Goal: Transaction & Acquisition: Purchase product/service

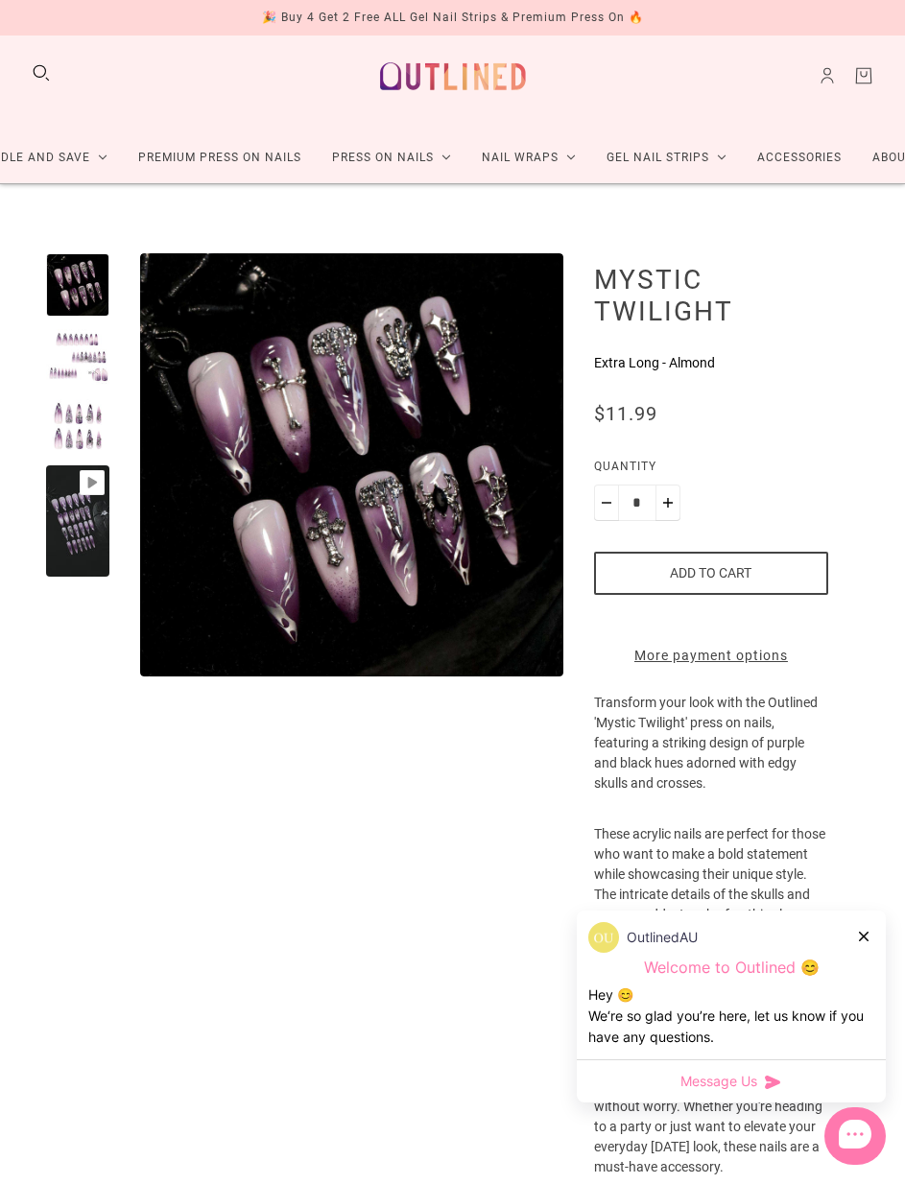
click at [57, 415] on div at bounding box center [77, 425] width 63 height 63
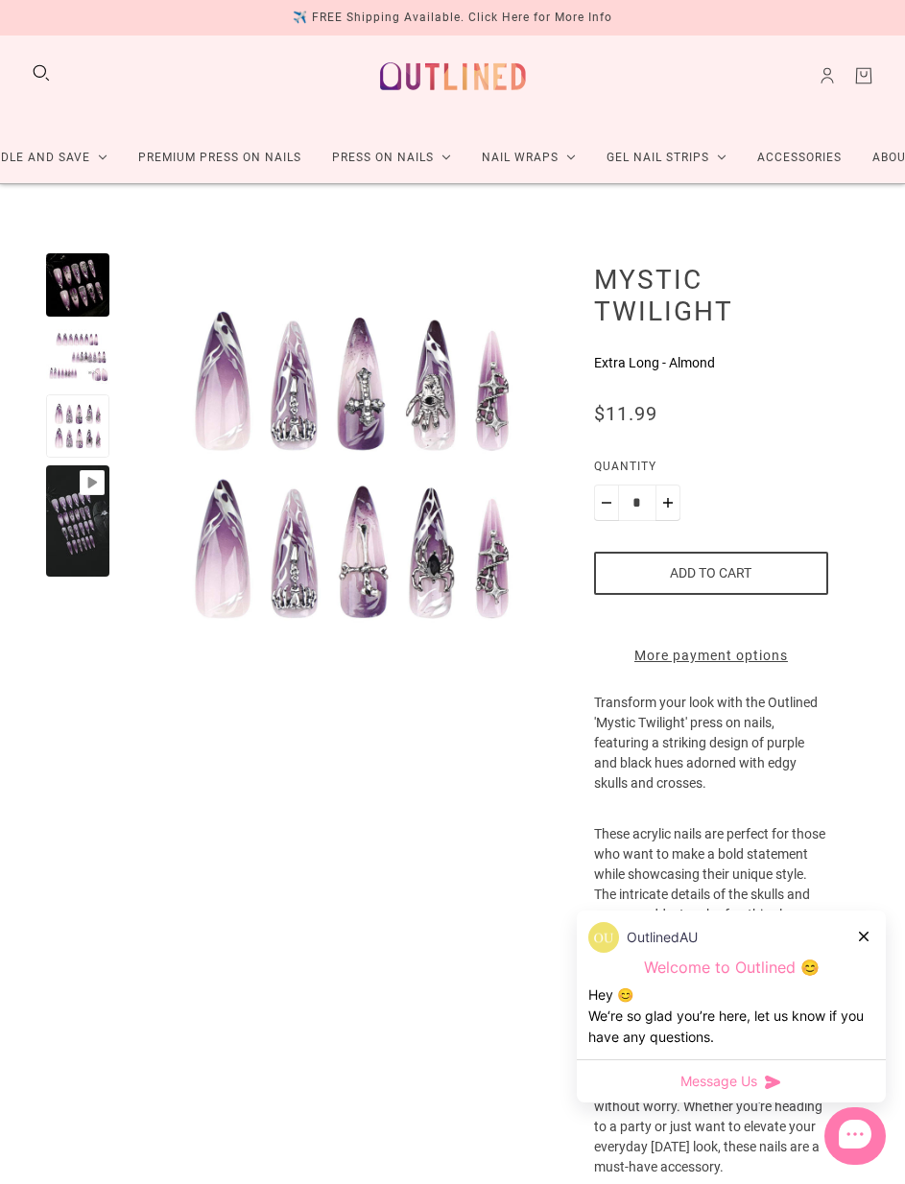
click at [73, 509] on div at bounding box center [77, 521] width 63 height 112
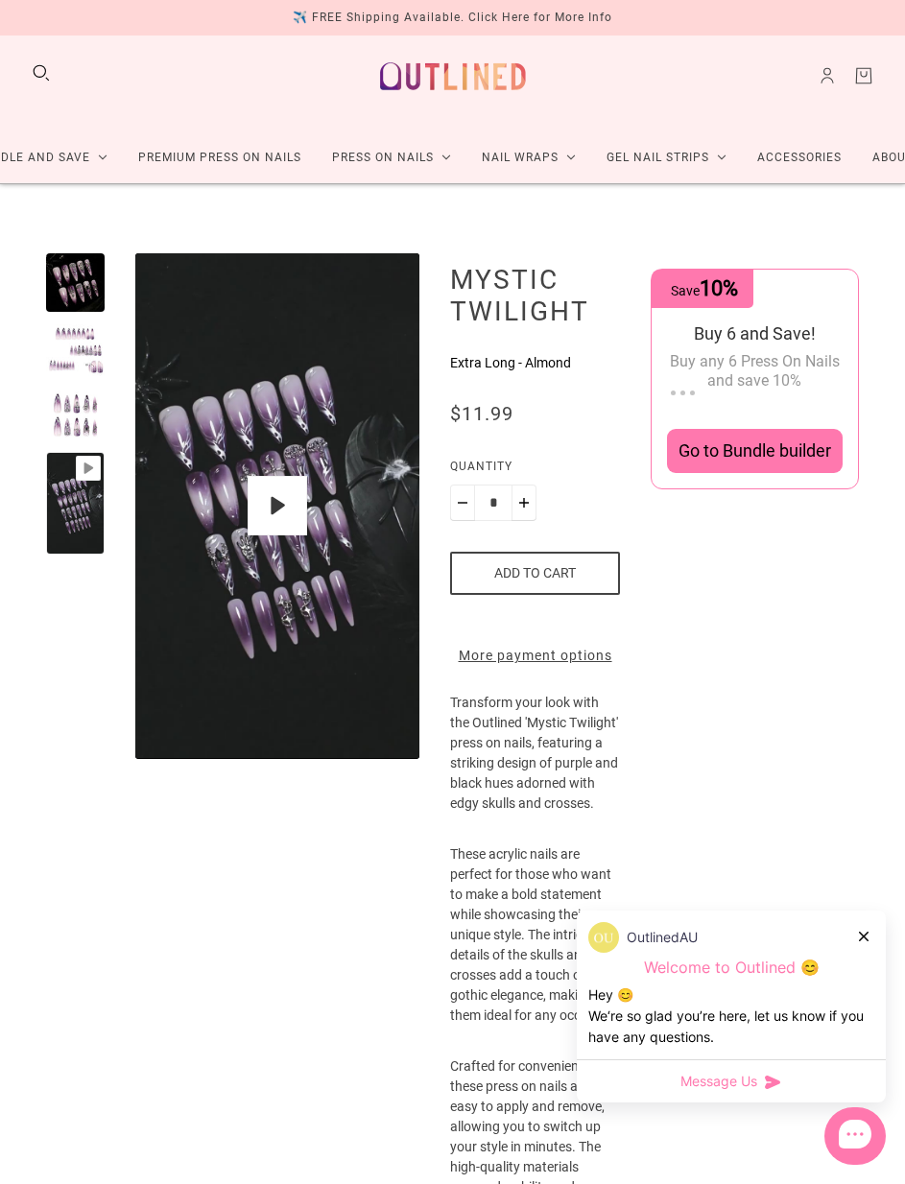
click at [74, 421] on div at bounding box center [75, 415] width 59 height 59
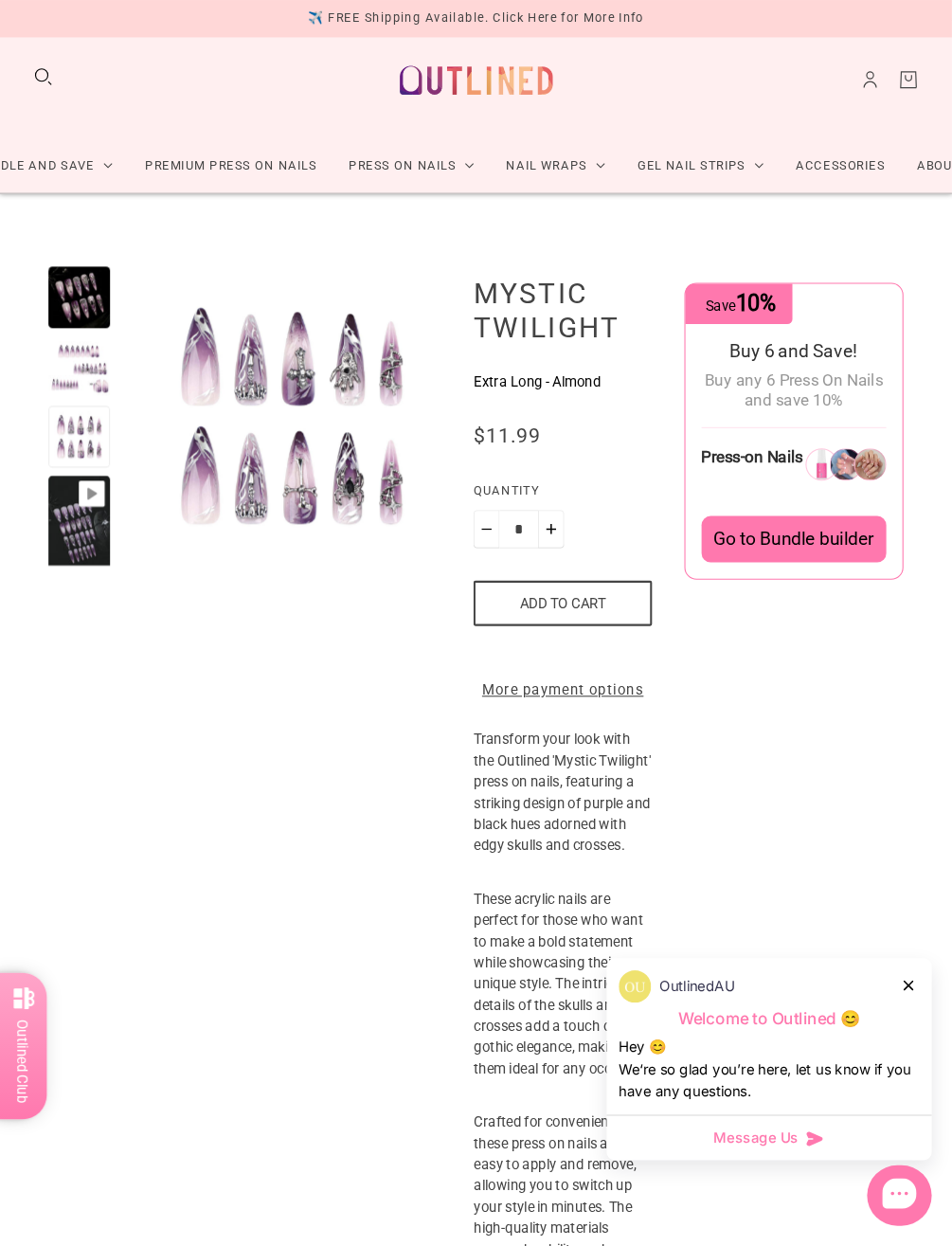
scroll to position [22, 0]
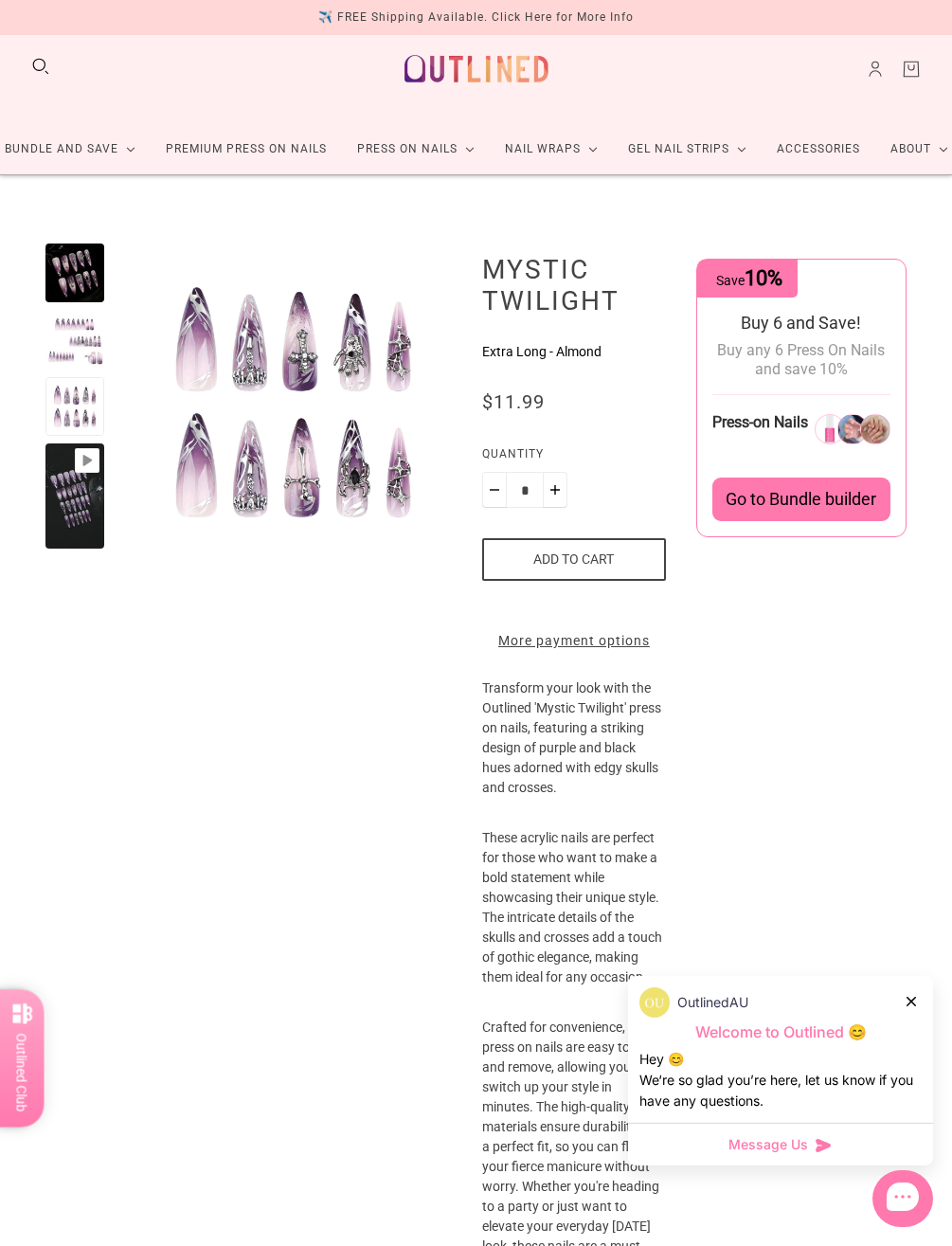
click at [893, 995] on div at bounding box center [912, 1001] width 12 height 20
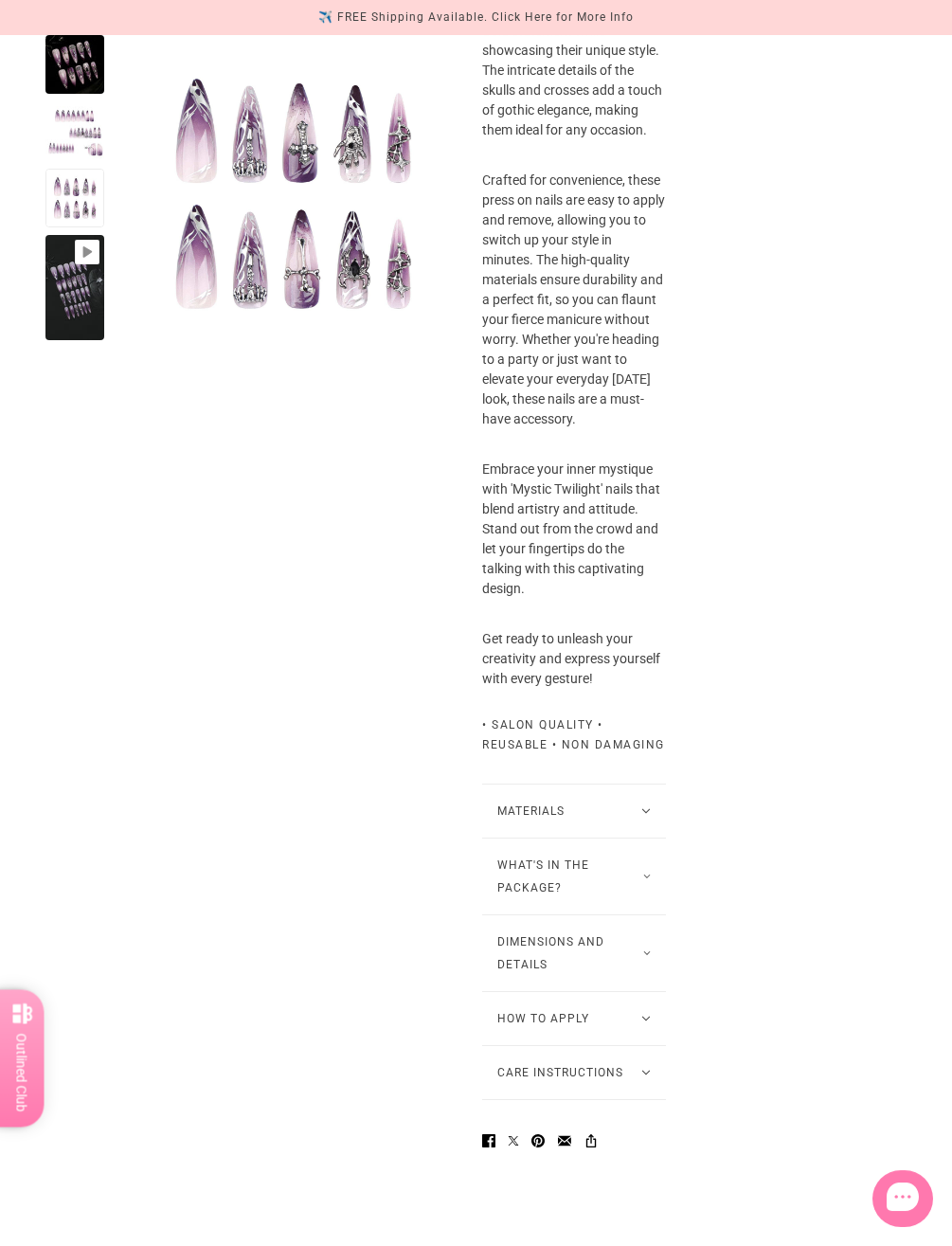
click at [644, 914] on button "What's in the package?" at bounding box center [574, 876] width 184 height 76
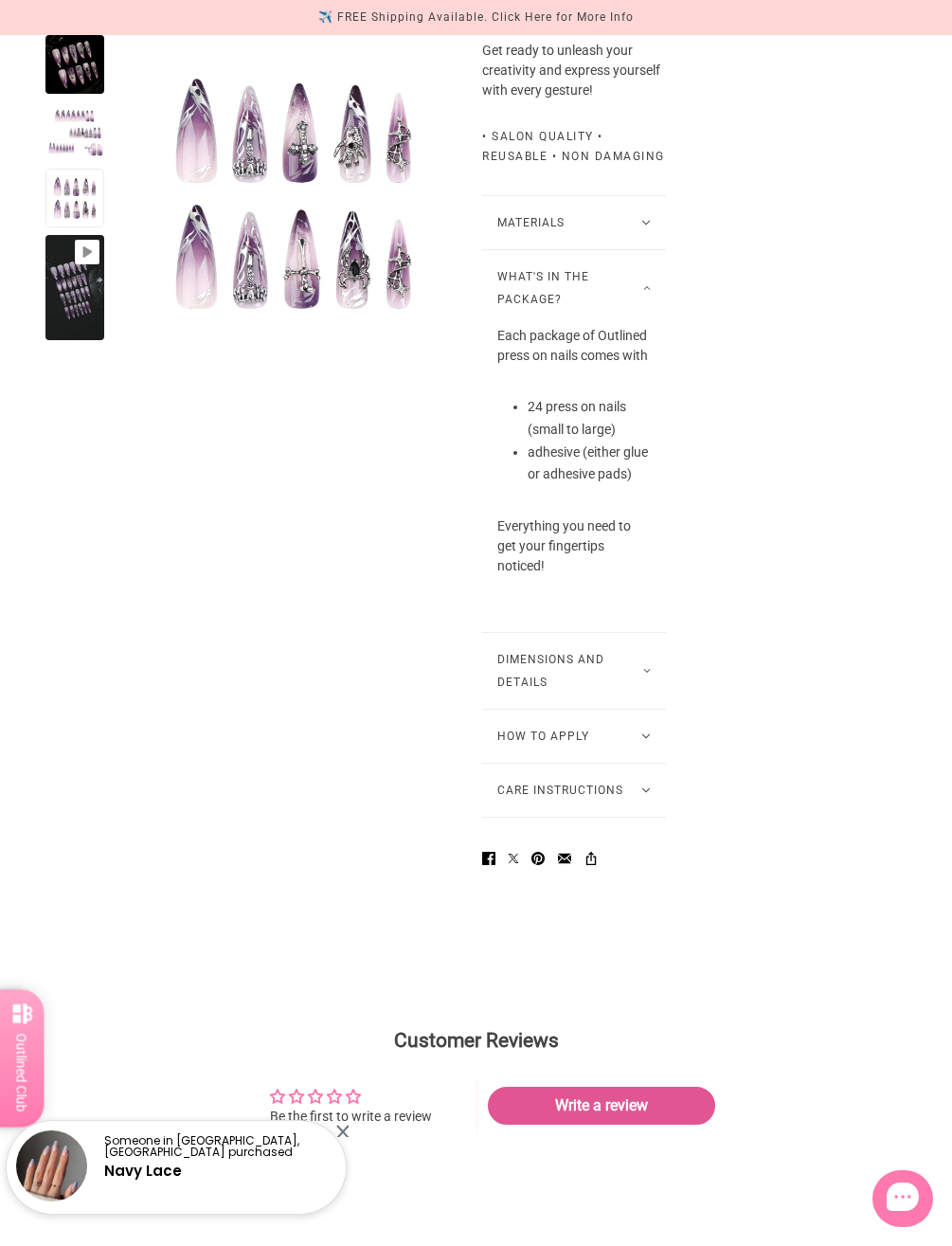
scroll to position [1457, 0]
click at [640, 709] on button "Dimensions and Details" at bounding box center [574, 670] width 184 height 76
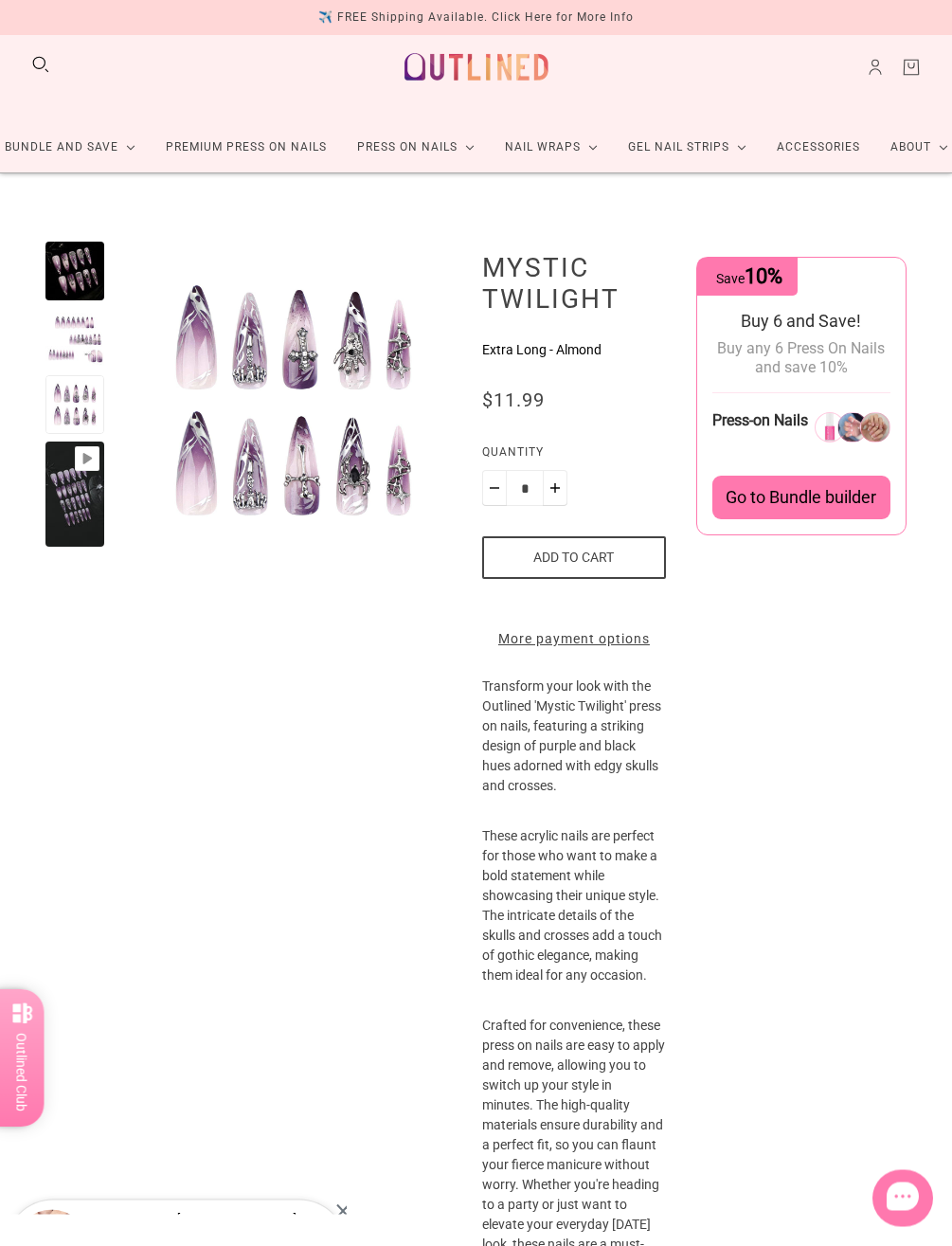
scroll to position [0, 0]
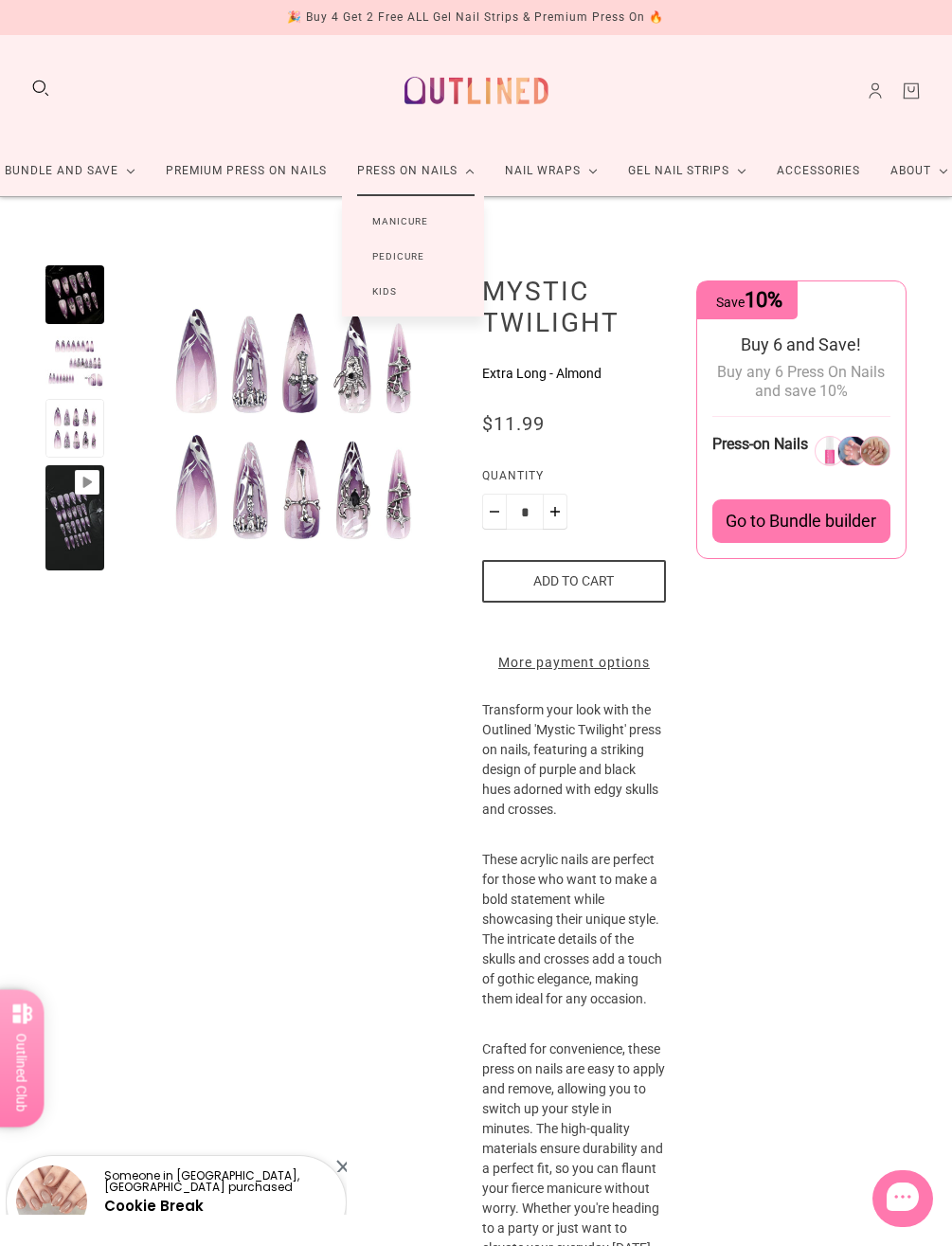
click at [430, 220] on link "Manicure" at bounding box center [400, 221] width 117 height 36
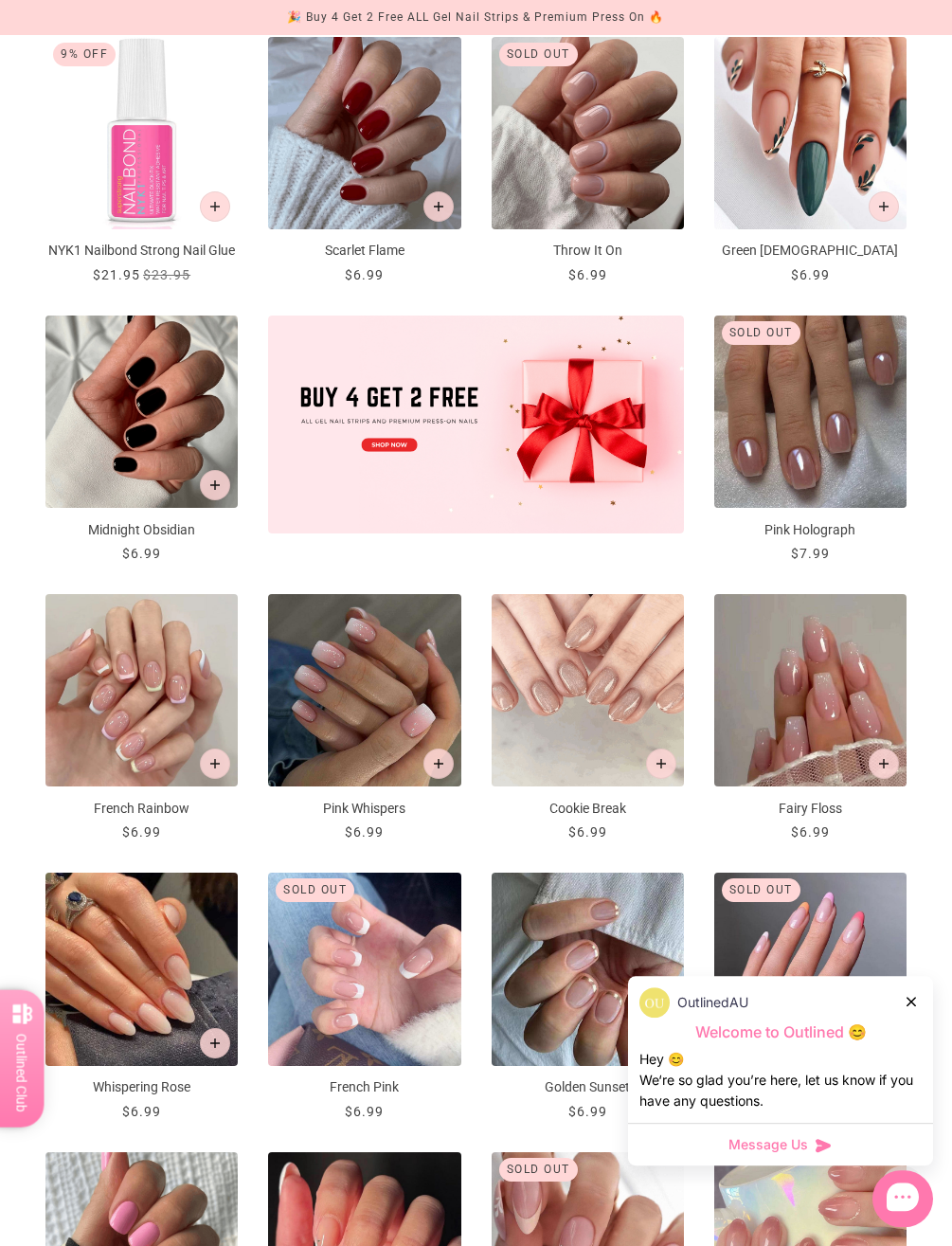
scroll to position [389, 0]
click at [893, 1011] on div at bounding box center [912, 1001] width 12 height 20
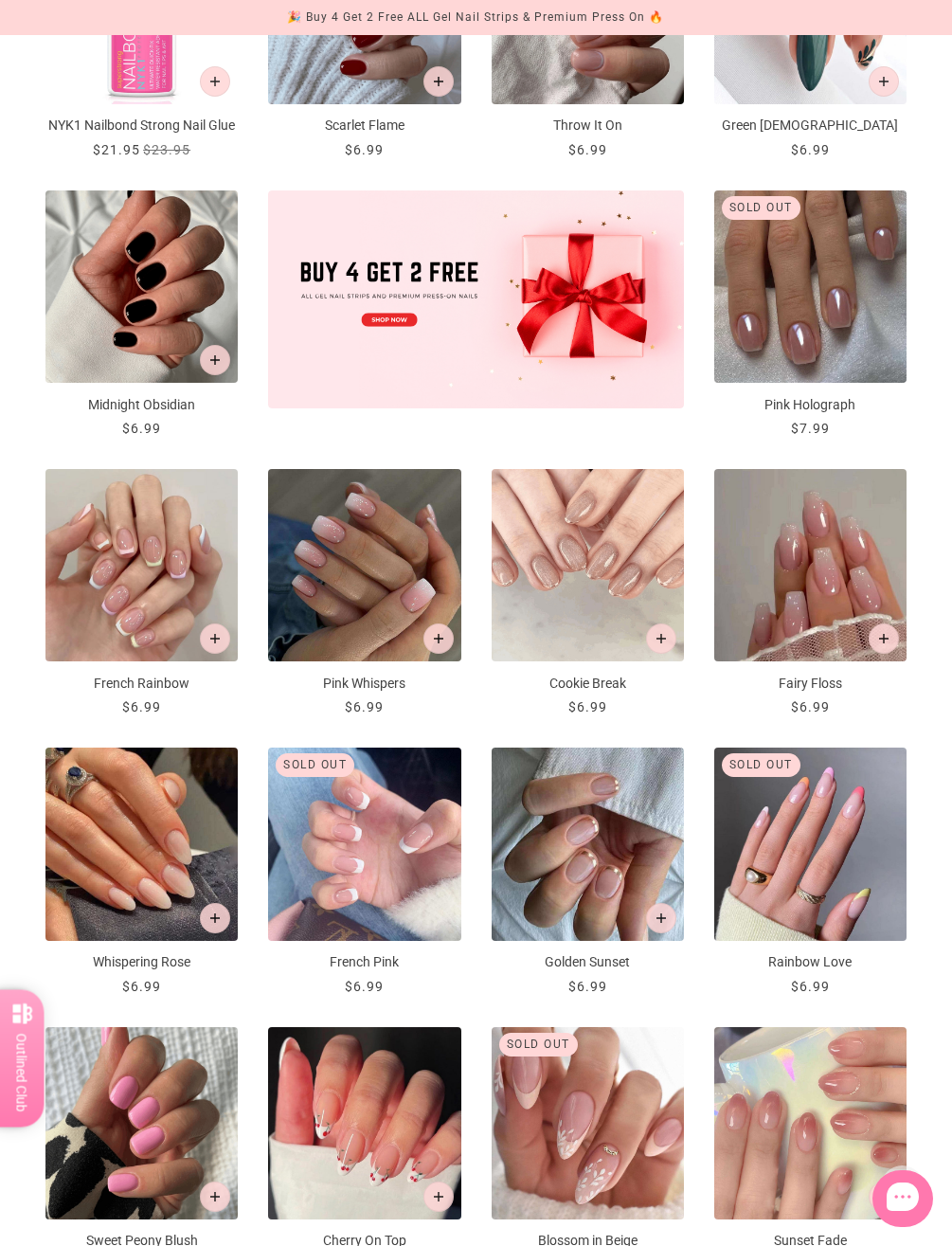
scroll to position [0, 0]
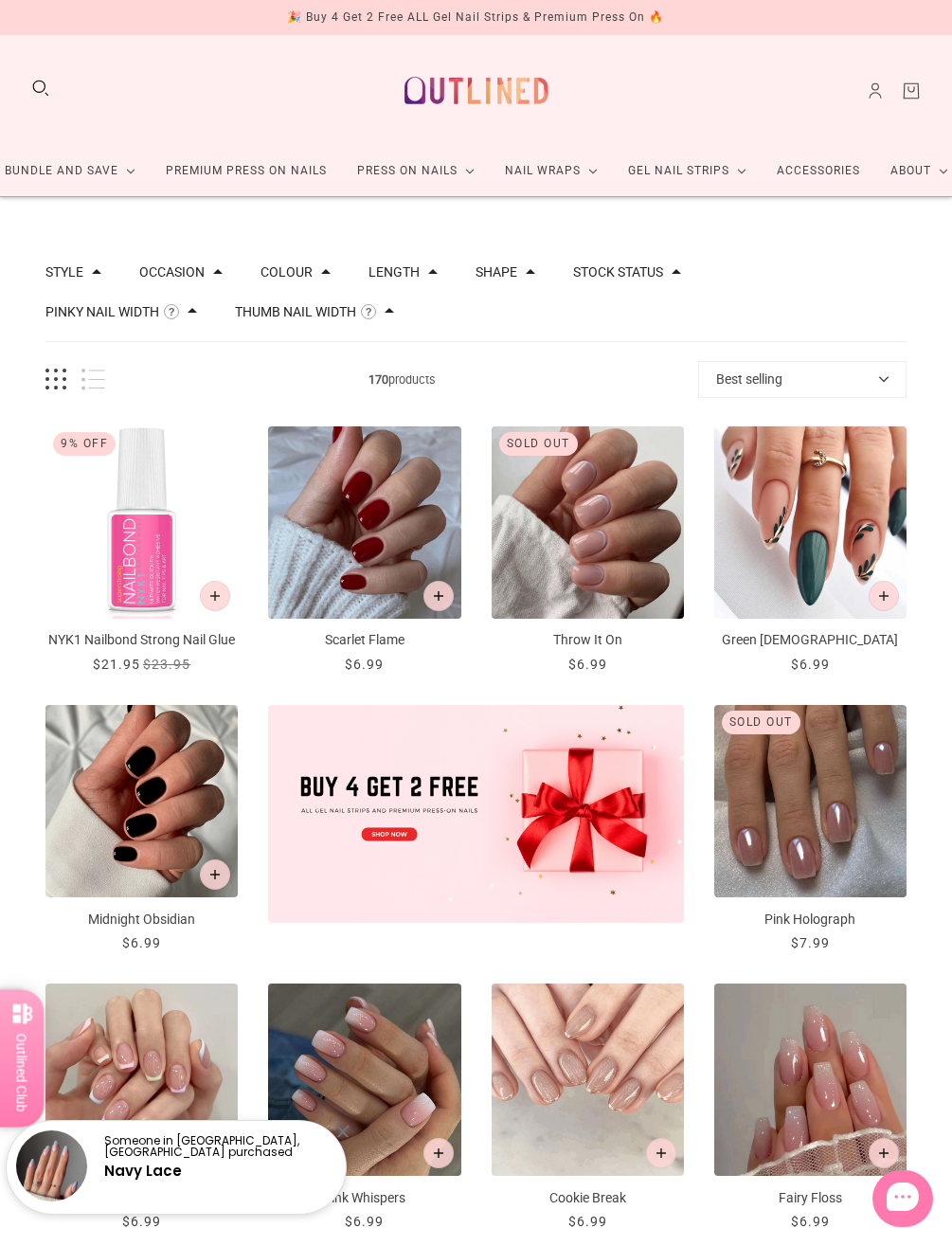
click at [204, 183] on link "Premium Press On Nails" at bounding box center [247, 171] width 192 height 50
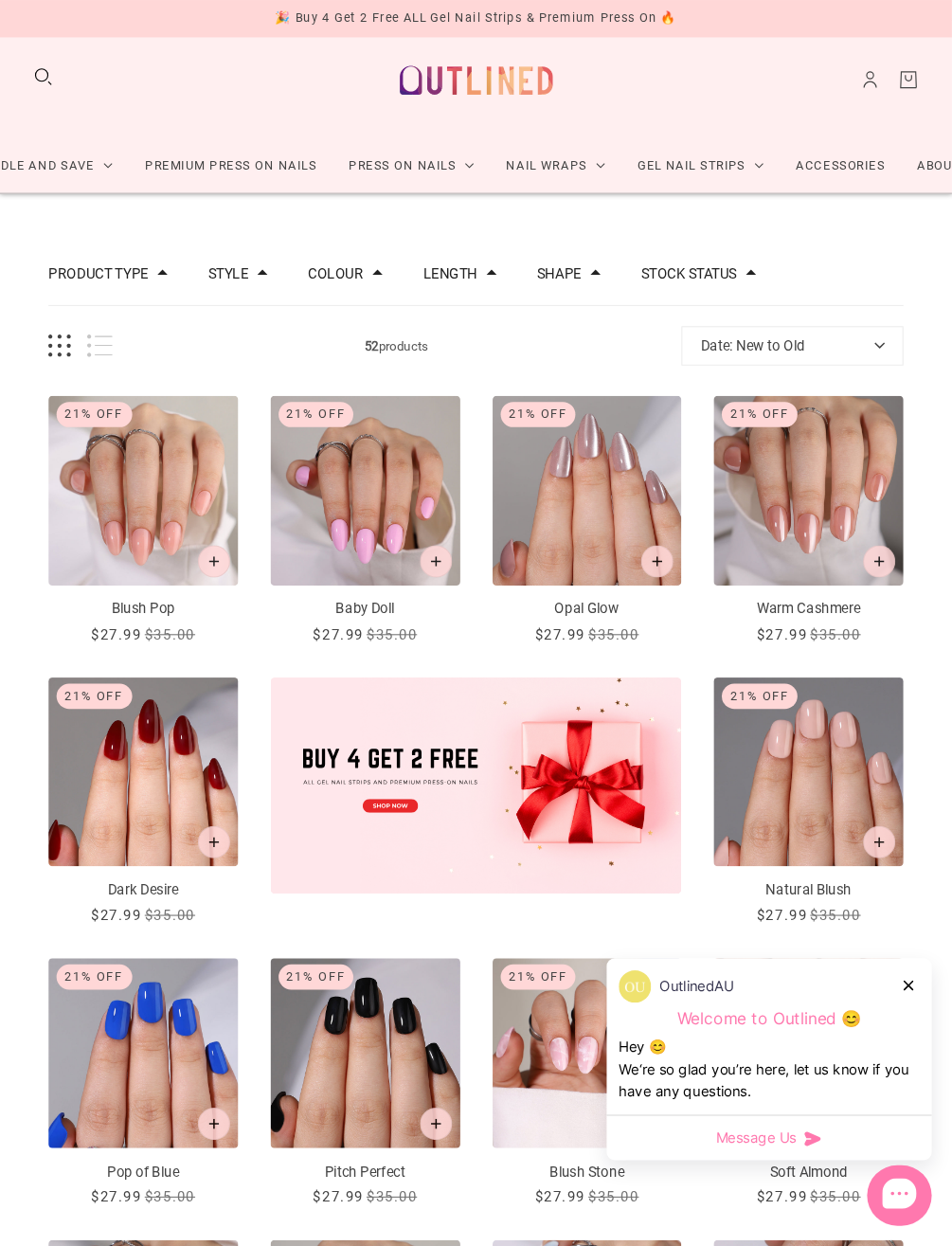
scroll to position [22, 0]
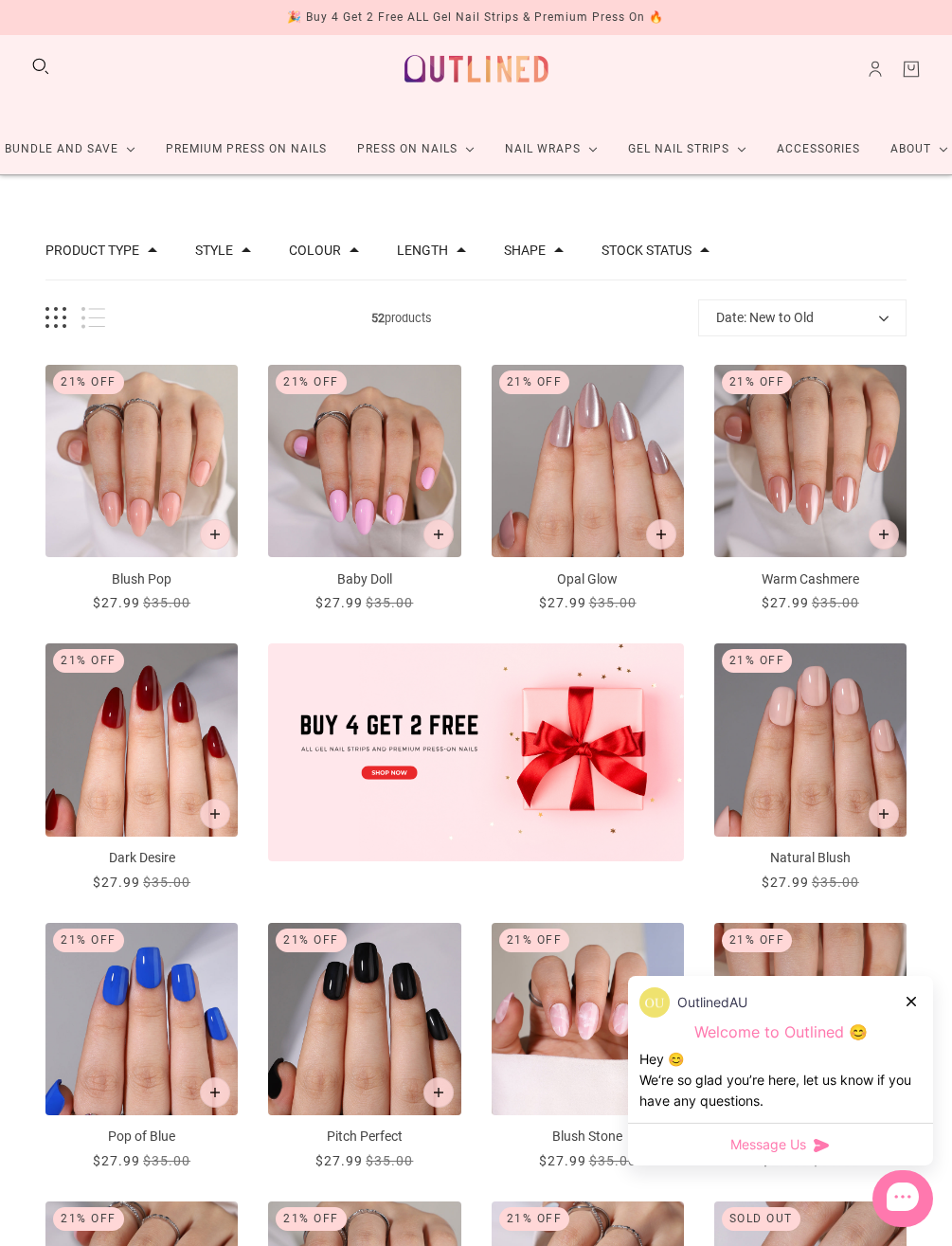
click at [893, 997] on div "OutlinedAU" at bounding box center [781, 1002] width 282 height 31
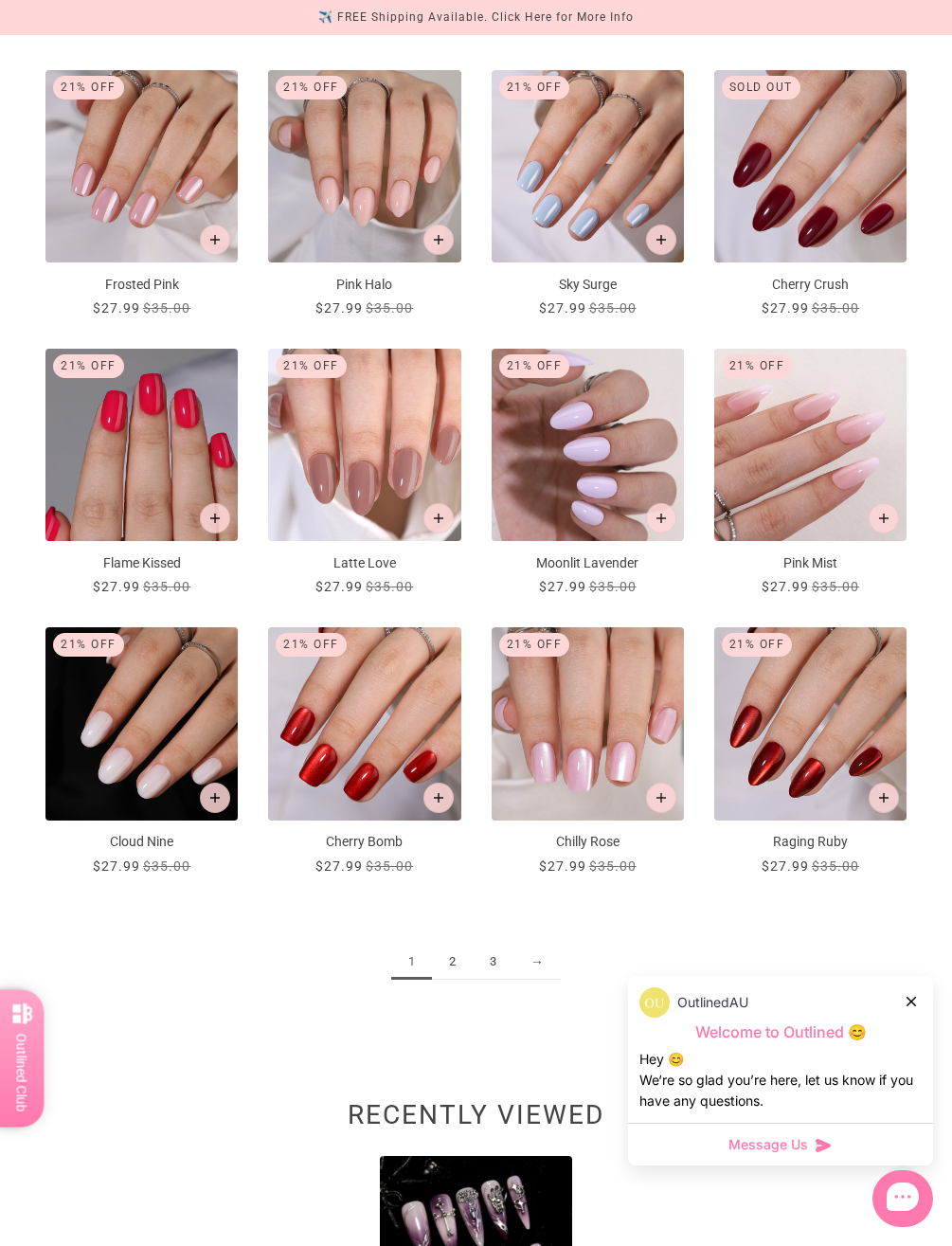
scroll to position [1153, 0]
click at [451, 965] on link "2" at bounding box center [452, 963] width 40 height 36
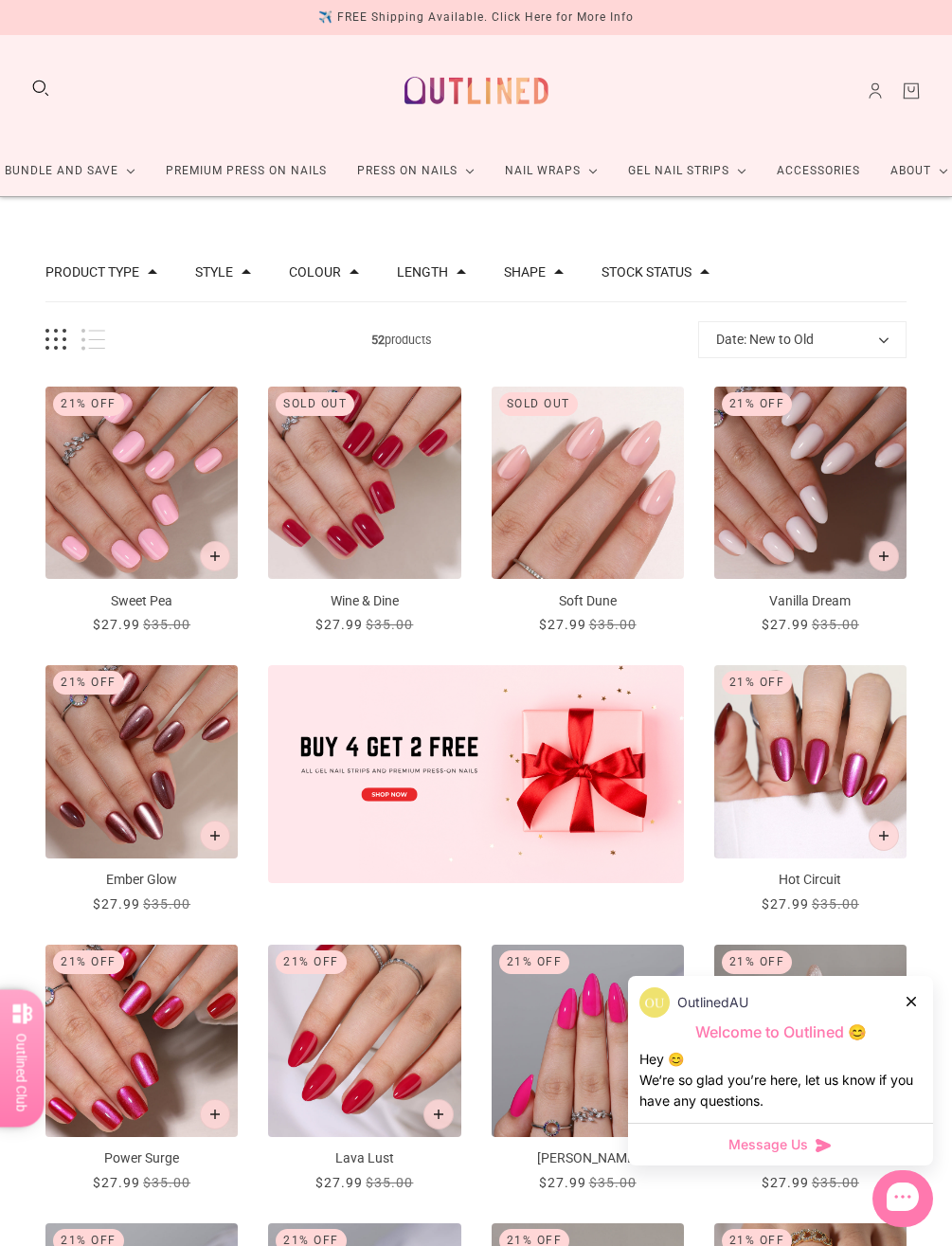
click at [893, 992] on div at bounding box center [912, 1001] width 12 height 20
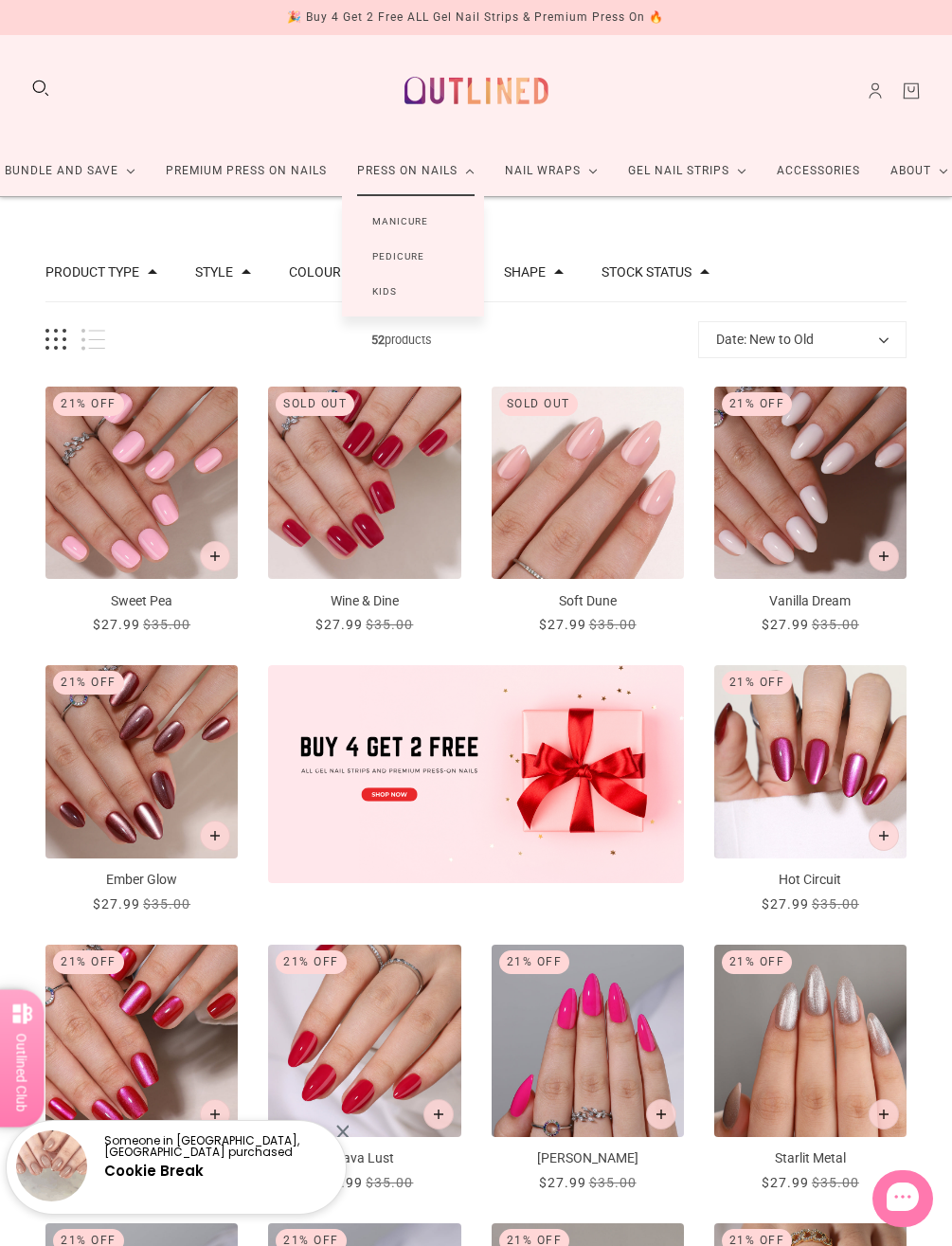
click at [376, 217] on link "Manicure" at bounding box center [400, 221] width 117 height 36
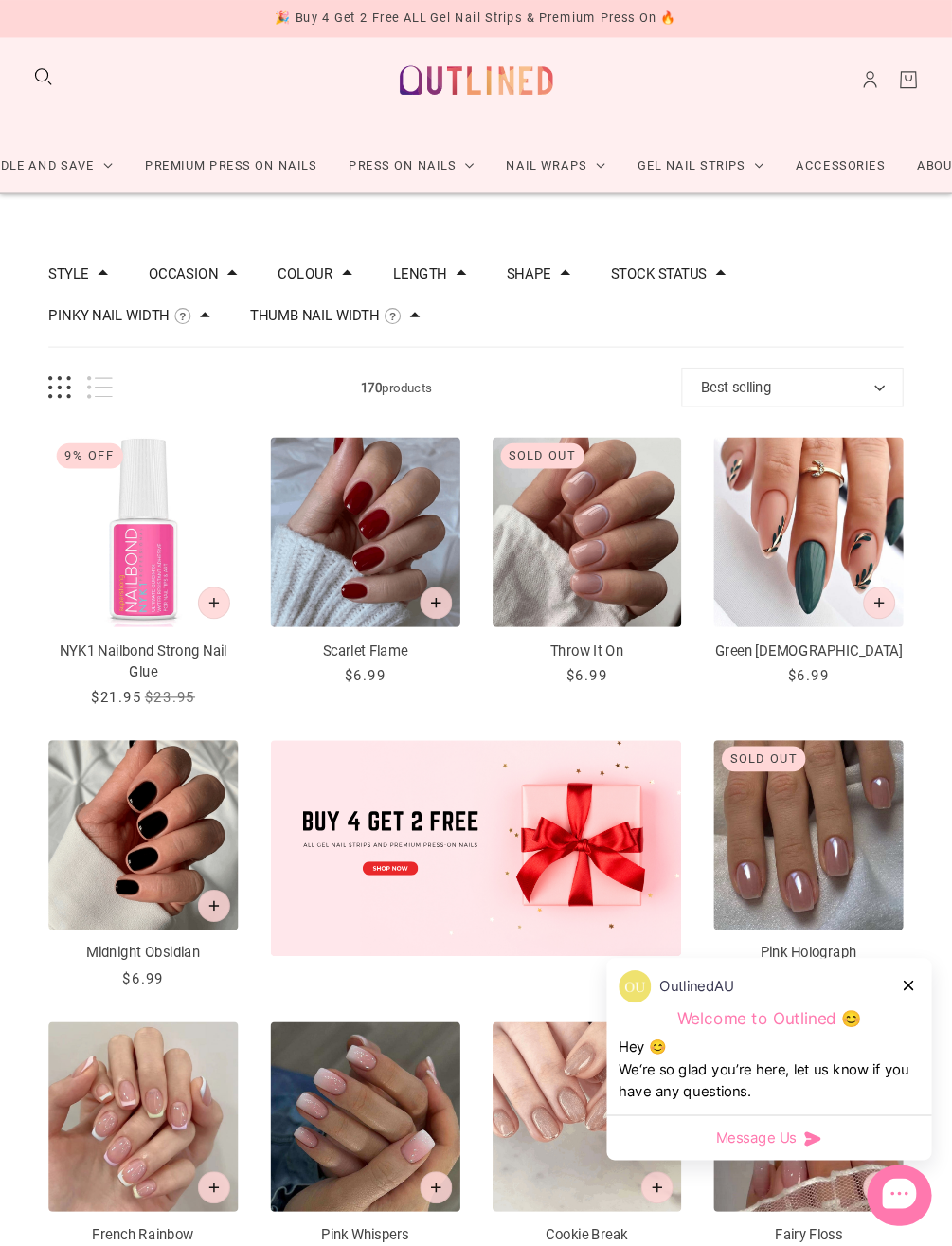
scroll to position [22, 0]
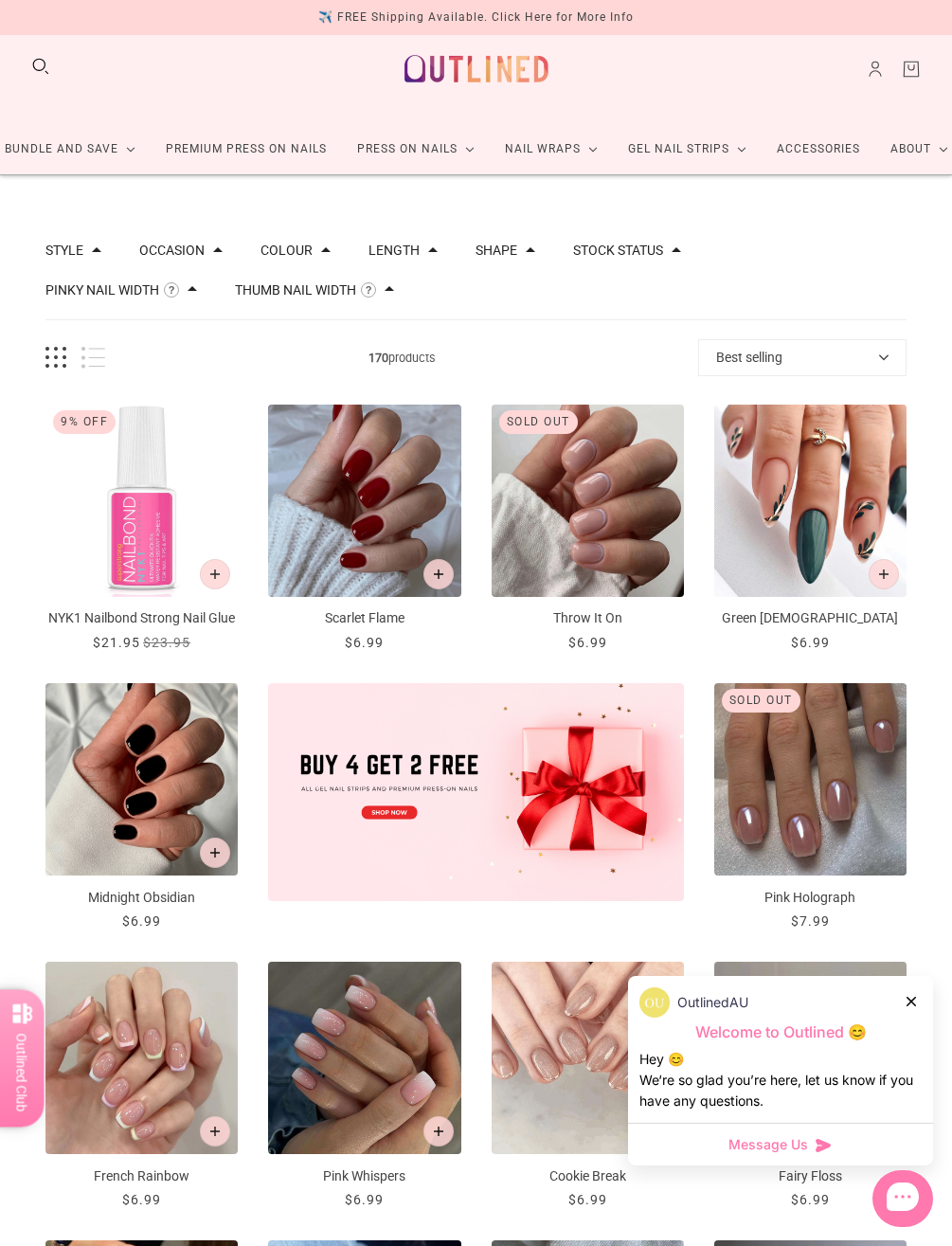
click at [771, 371] on button "Best selling" at bounding box center [802, 357] width 208 height 37
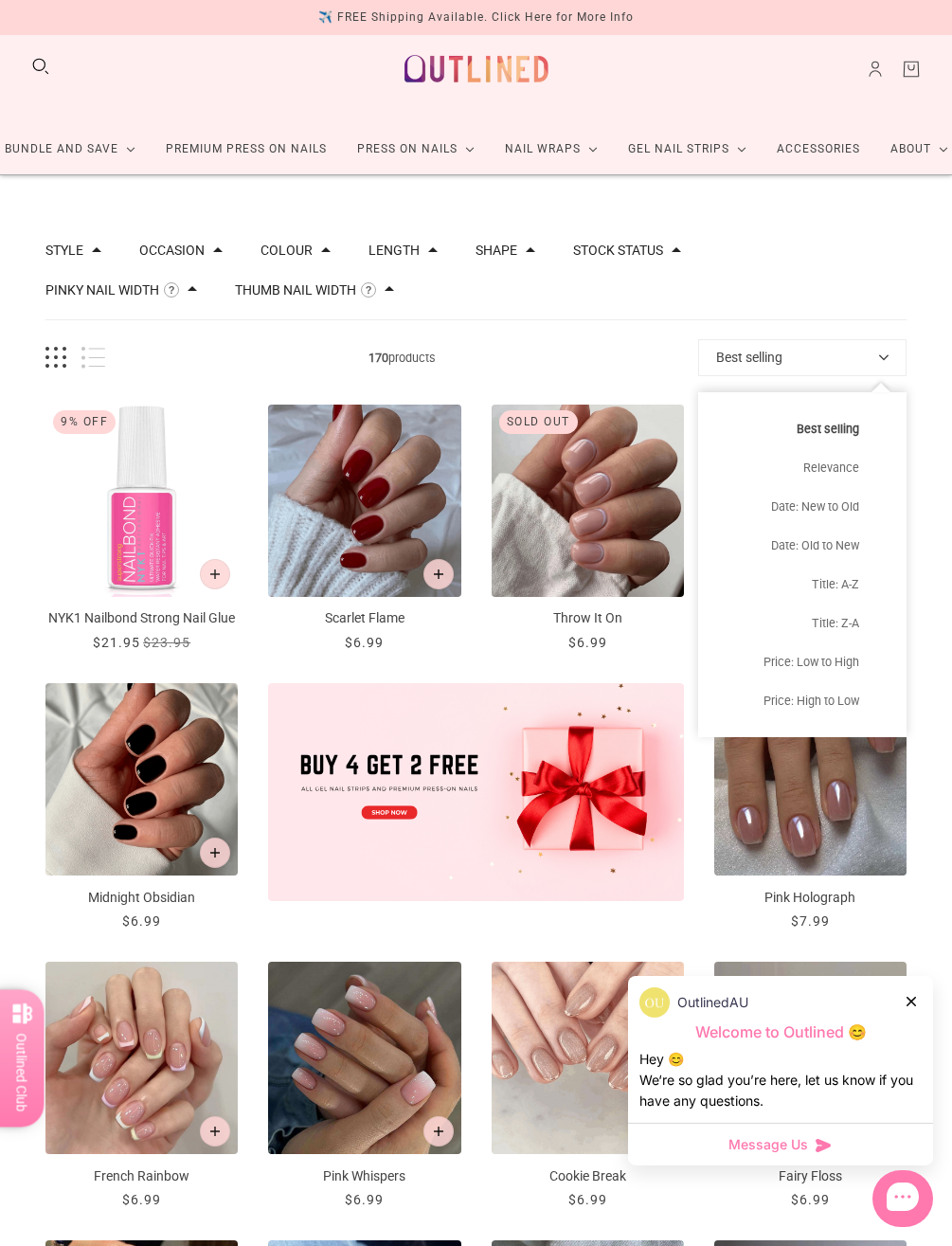
click at [853, 693] on button "Price: High to Low" at bounding box center [802, 700] width 208 height 39
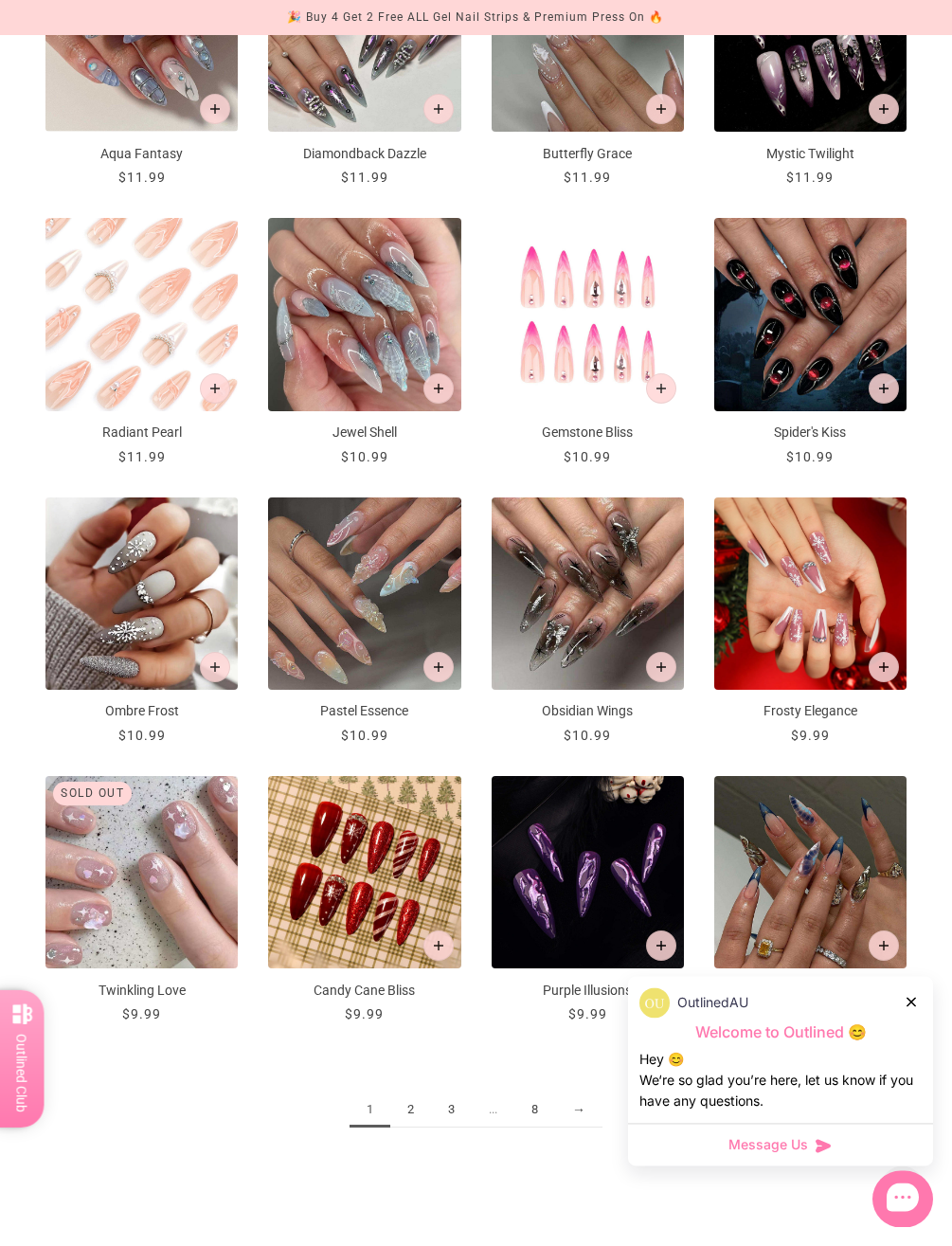
scroll to position [1045, 0]
click at [412, 1127] on link "2" at bounding box center [410, 1110] width 40 height 36
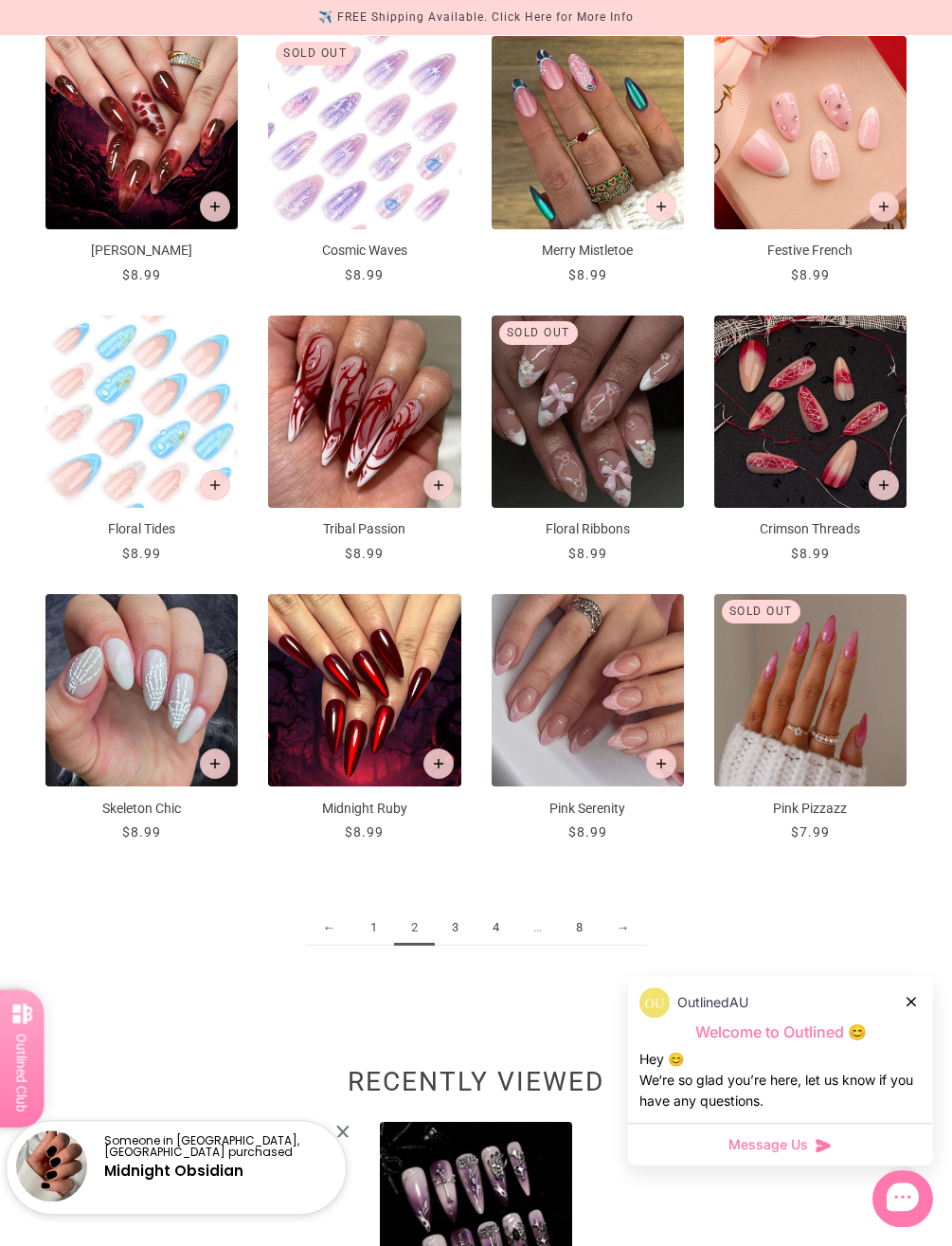
scroll to position [1242, 0]
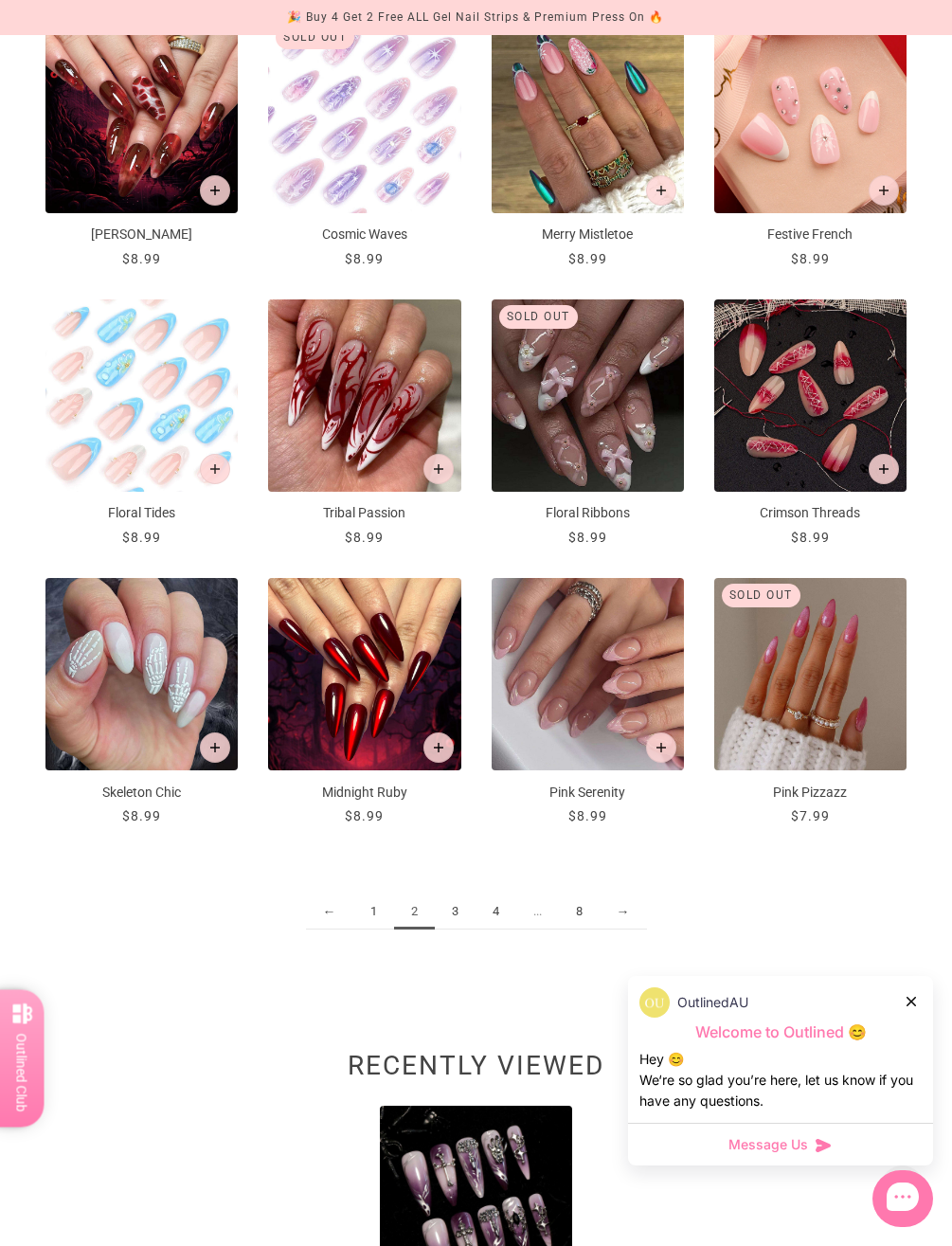
click at [449, 913] on link "3" at bounding box center [454, 912] width 40 height 36
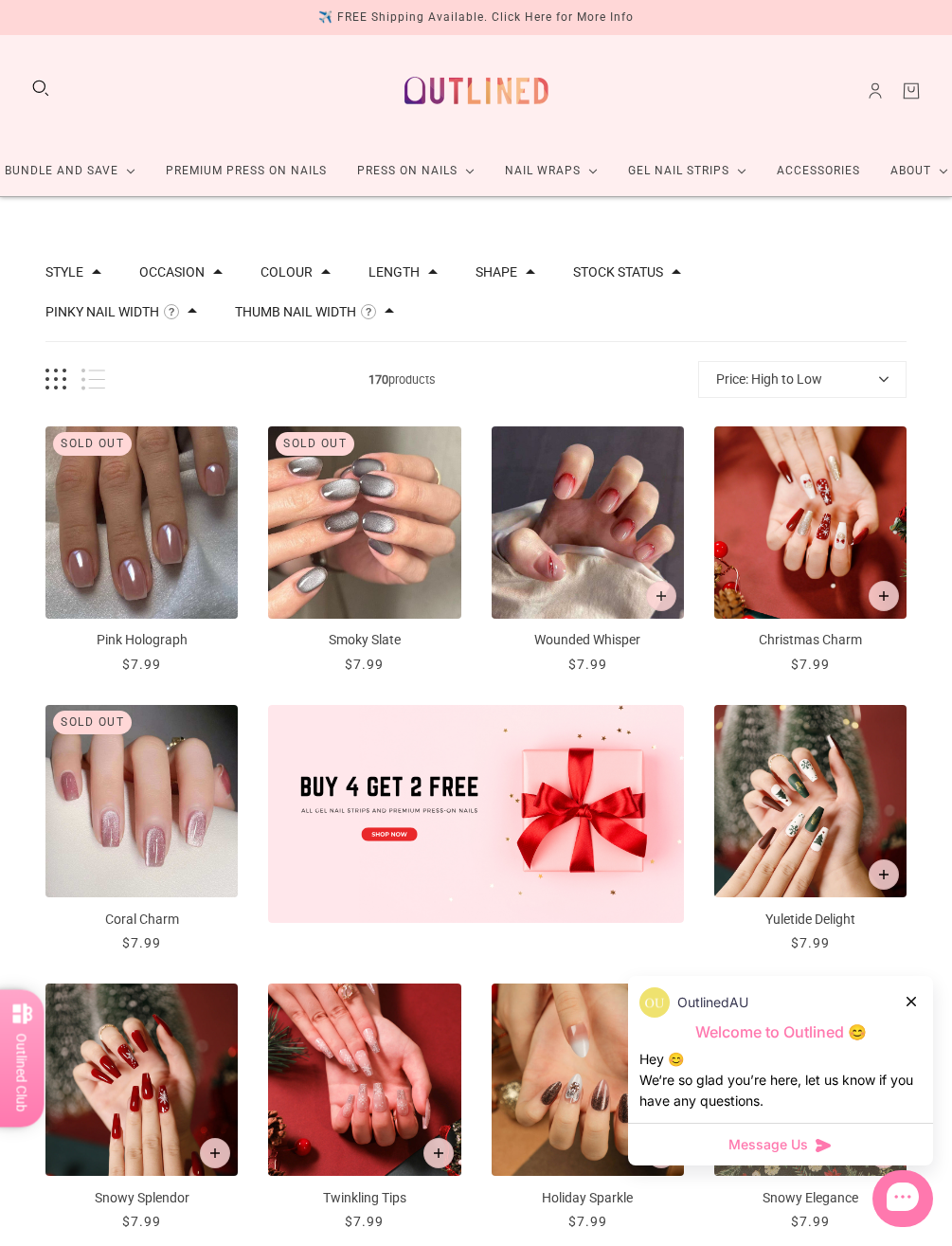
click at [95, 256] on div "Style Cat Eye 10 Chrome 1 French 46 Glitter 10 Glitter Design 6 Nail Art 109 Om…" at bounding box center [476, 293] width 861 height 99
click at [535, 277] on div "Shape" at bounding box center [506, 272] width 59 height 13
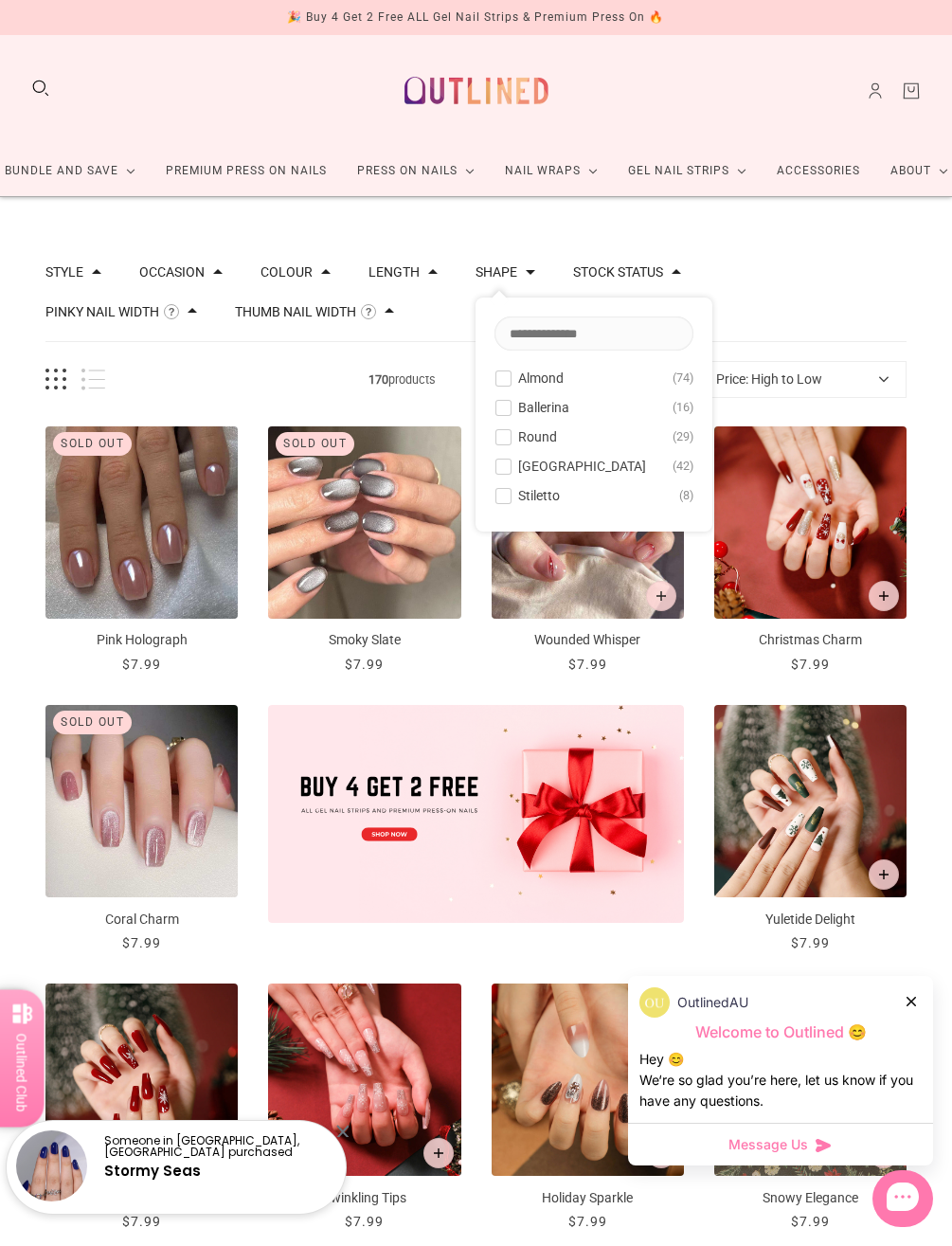
click at [535, 272] on span at bounding box center [531, 273] width 10 height 10
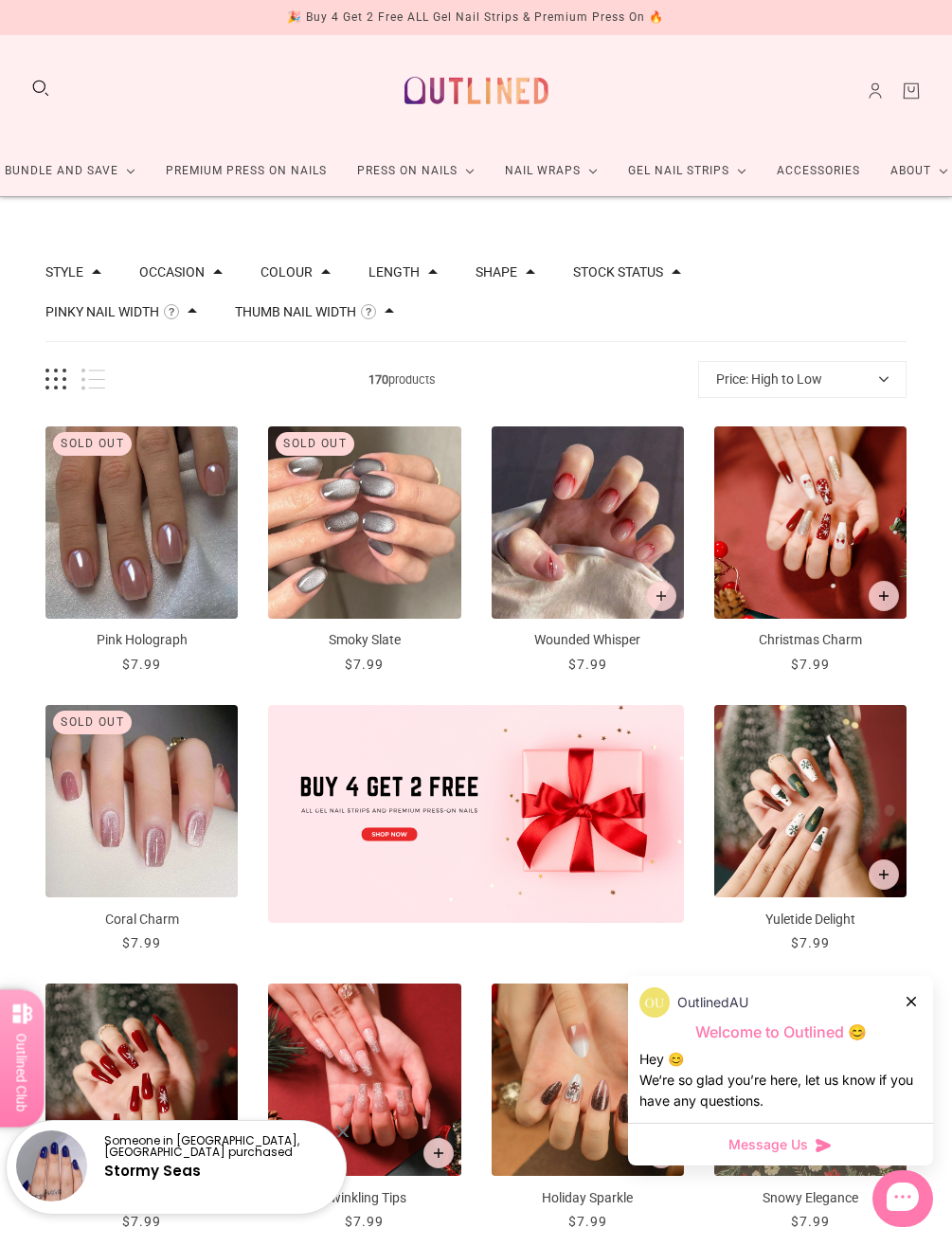
click at [420, 270] on button "Length" at bounding box center [394, 272] width 51 height 13
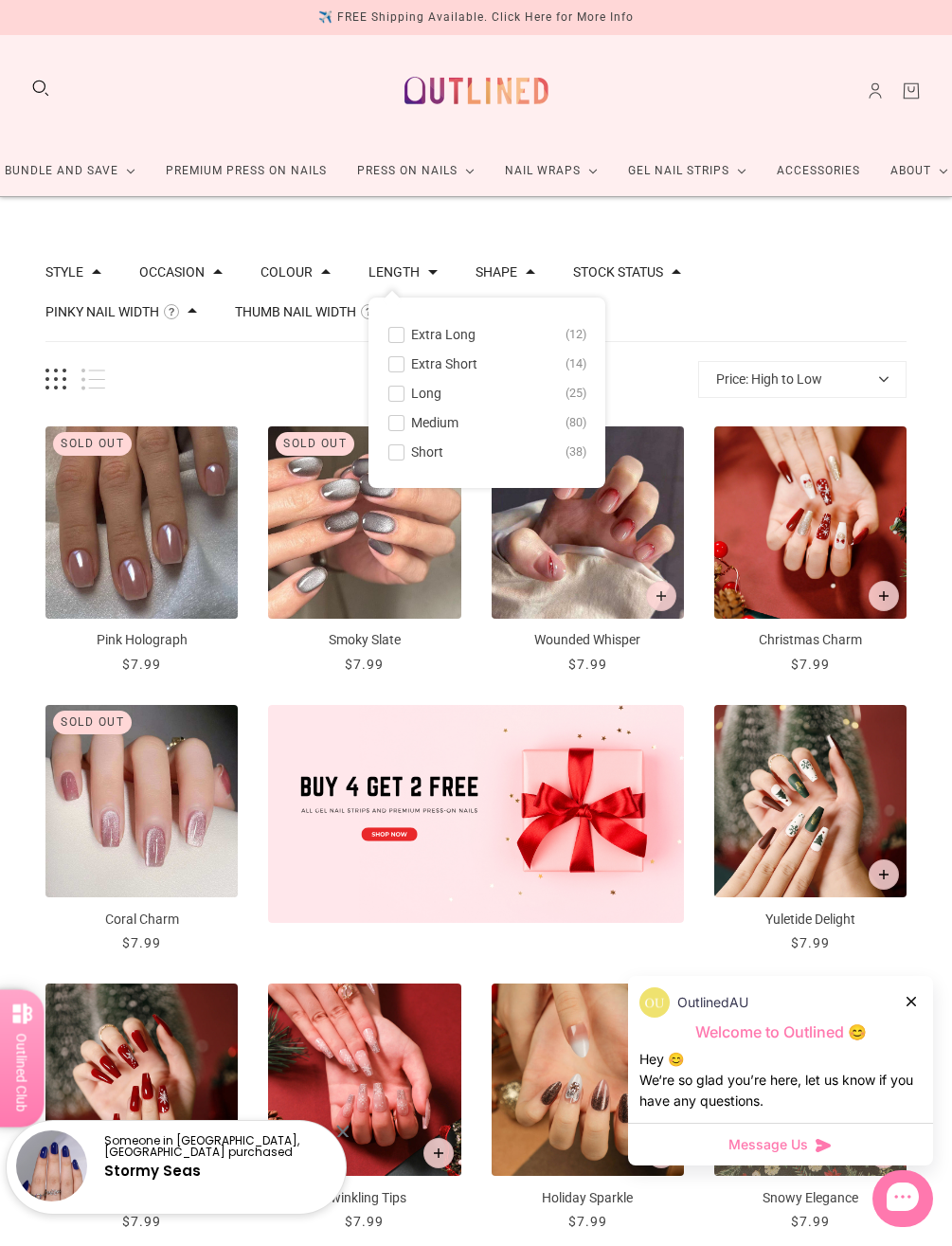
click at [550, 424] on button "Medium 80" at bounding box center [487, 422] width 199 height 23
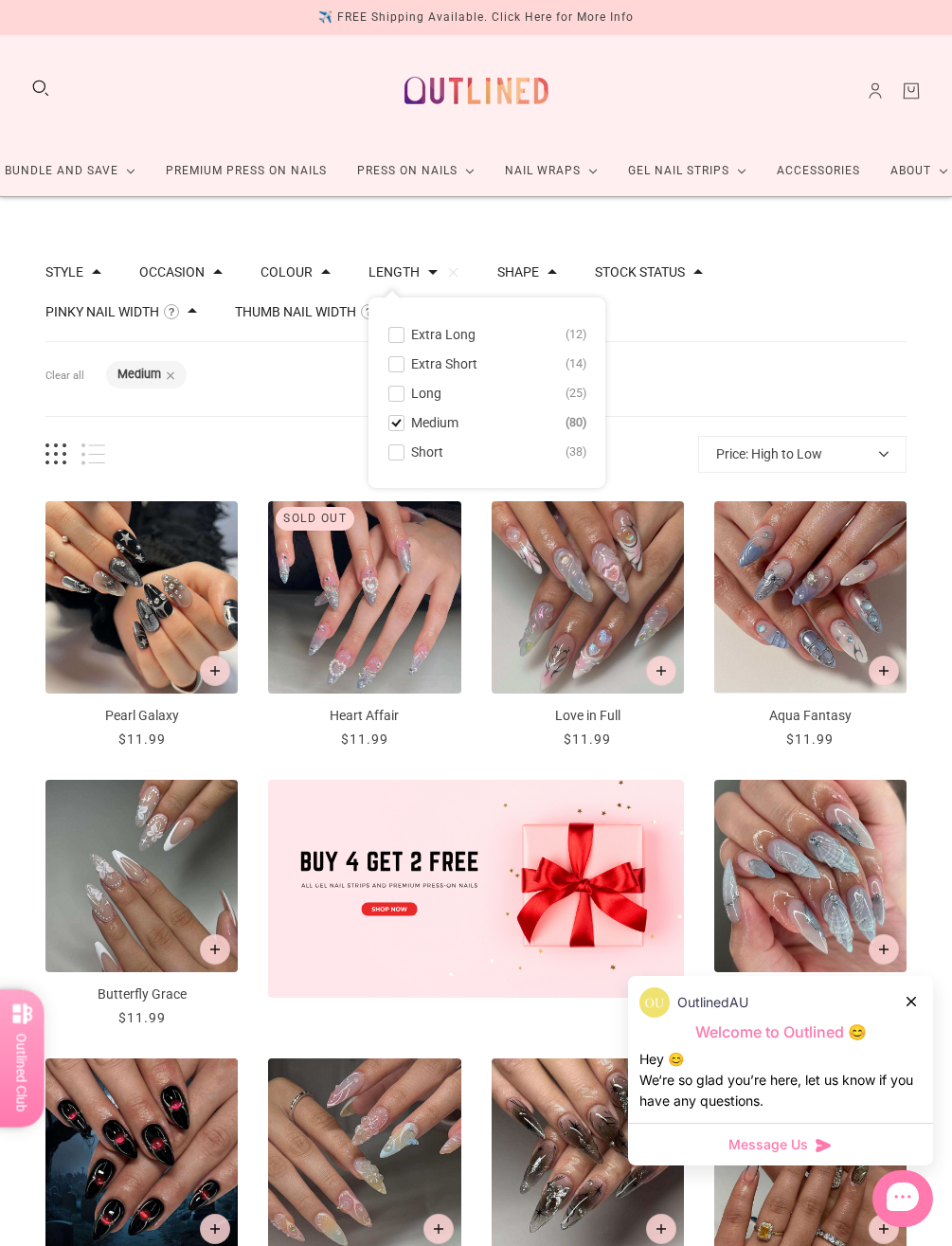
click at [797, 392] on div "Filters Clear all Length: Medium" at bounding box center [476, 379] width 861 height 75
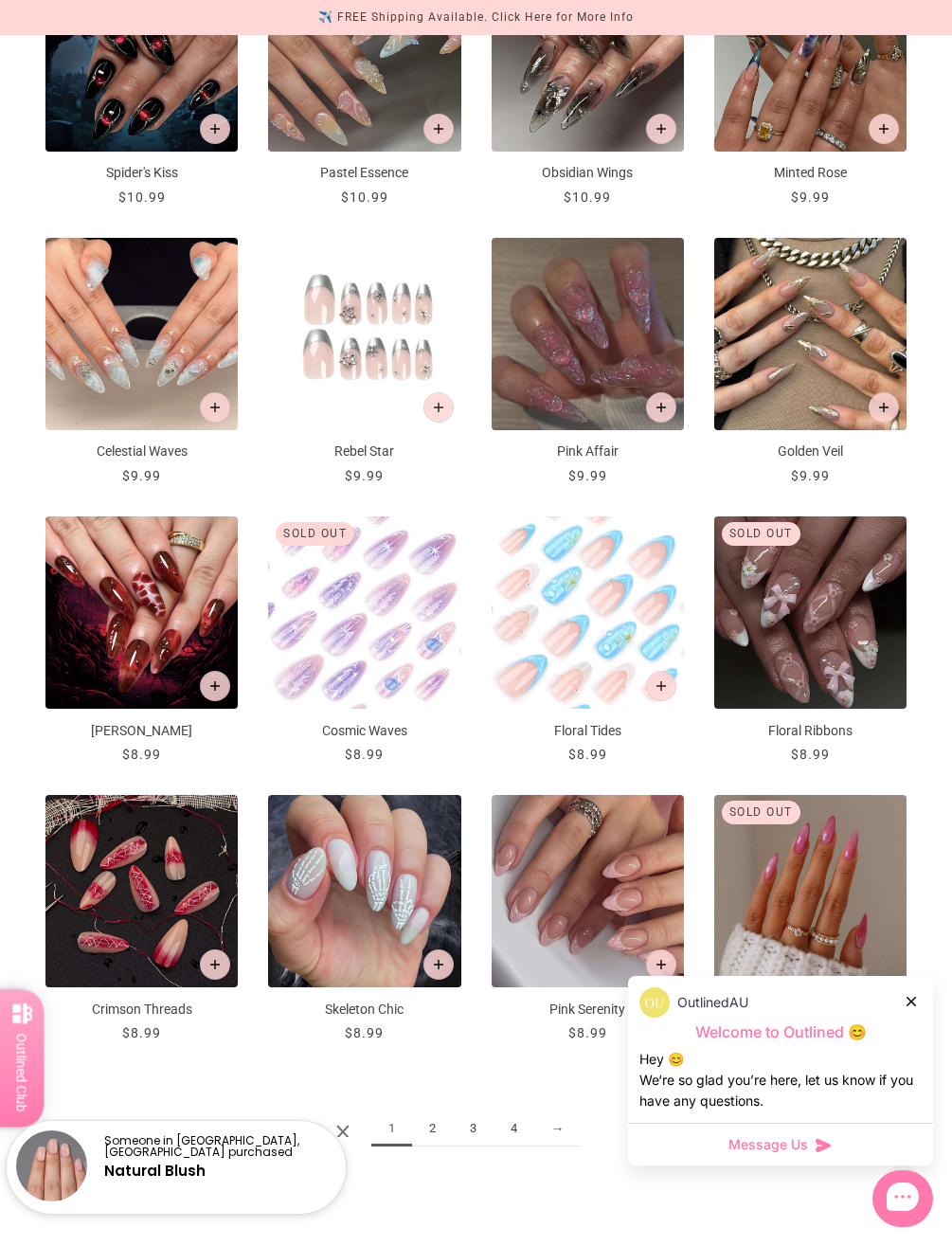
scroll to position [1106, 0]
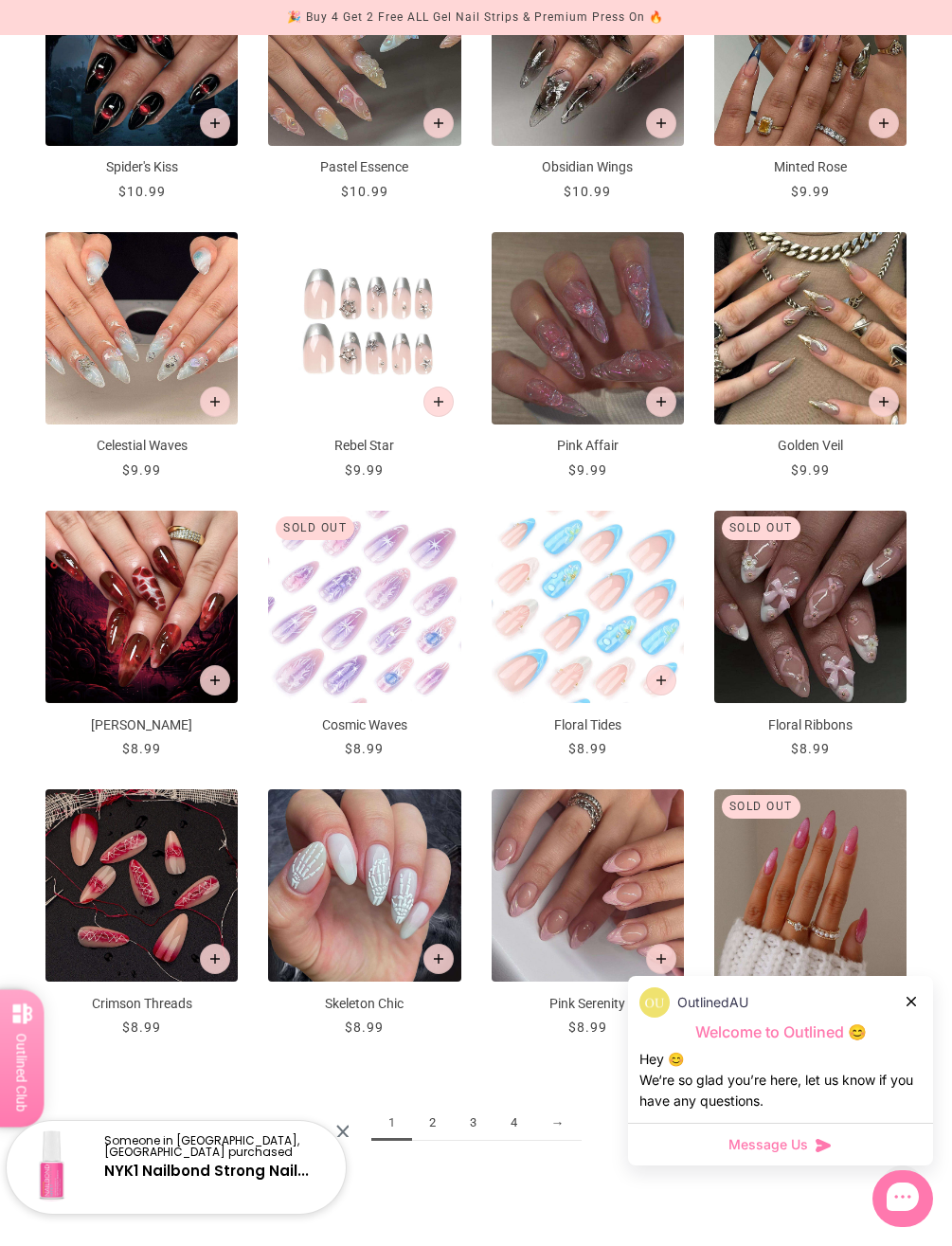
click at [436, 1124] on link "2" at bounding box center [432, 1124] width 40 height 36
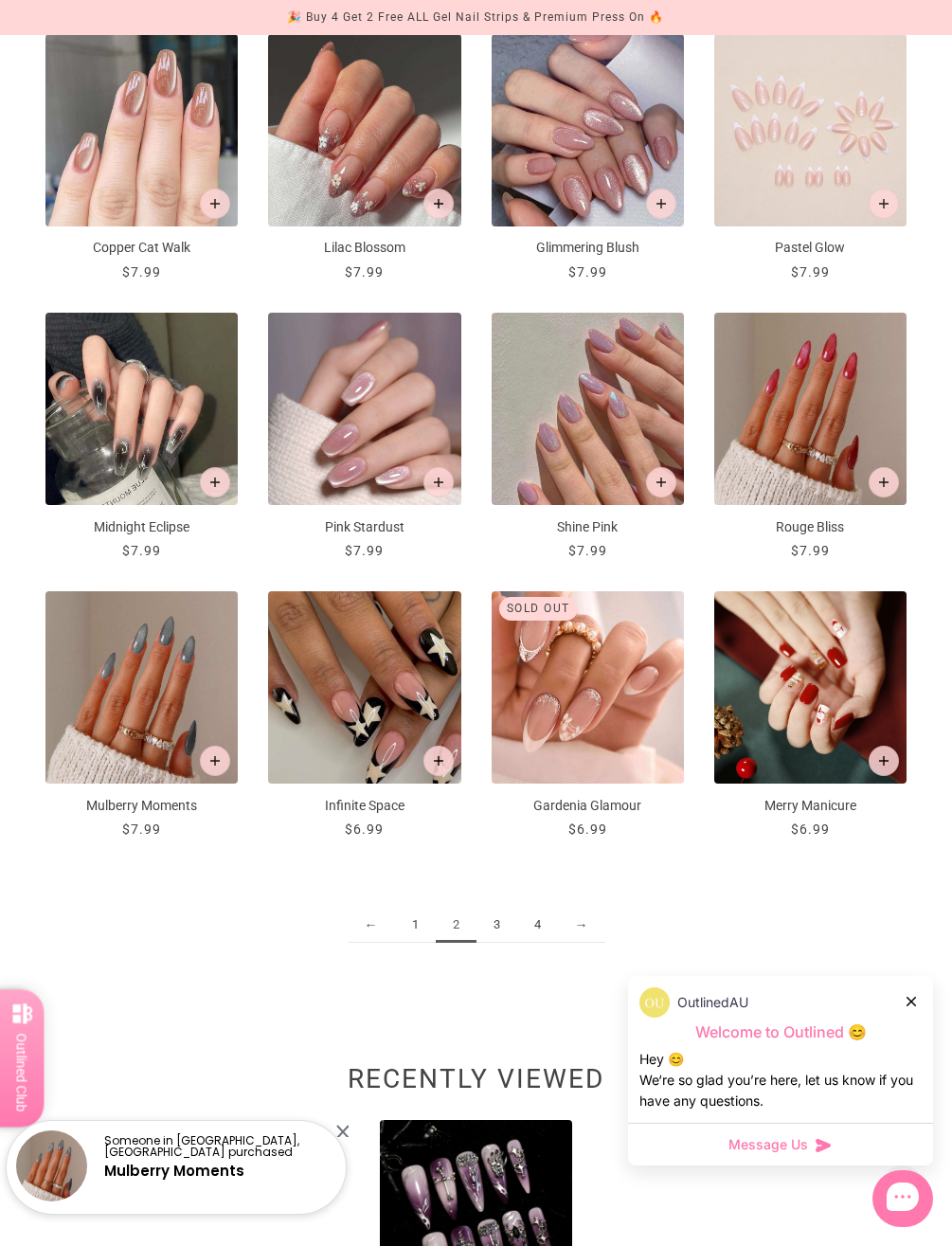
scroll to position [1304, 0]
click at [498, 914] on link "3" at bounding box center [497, 924] width 40 height 36
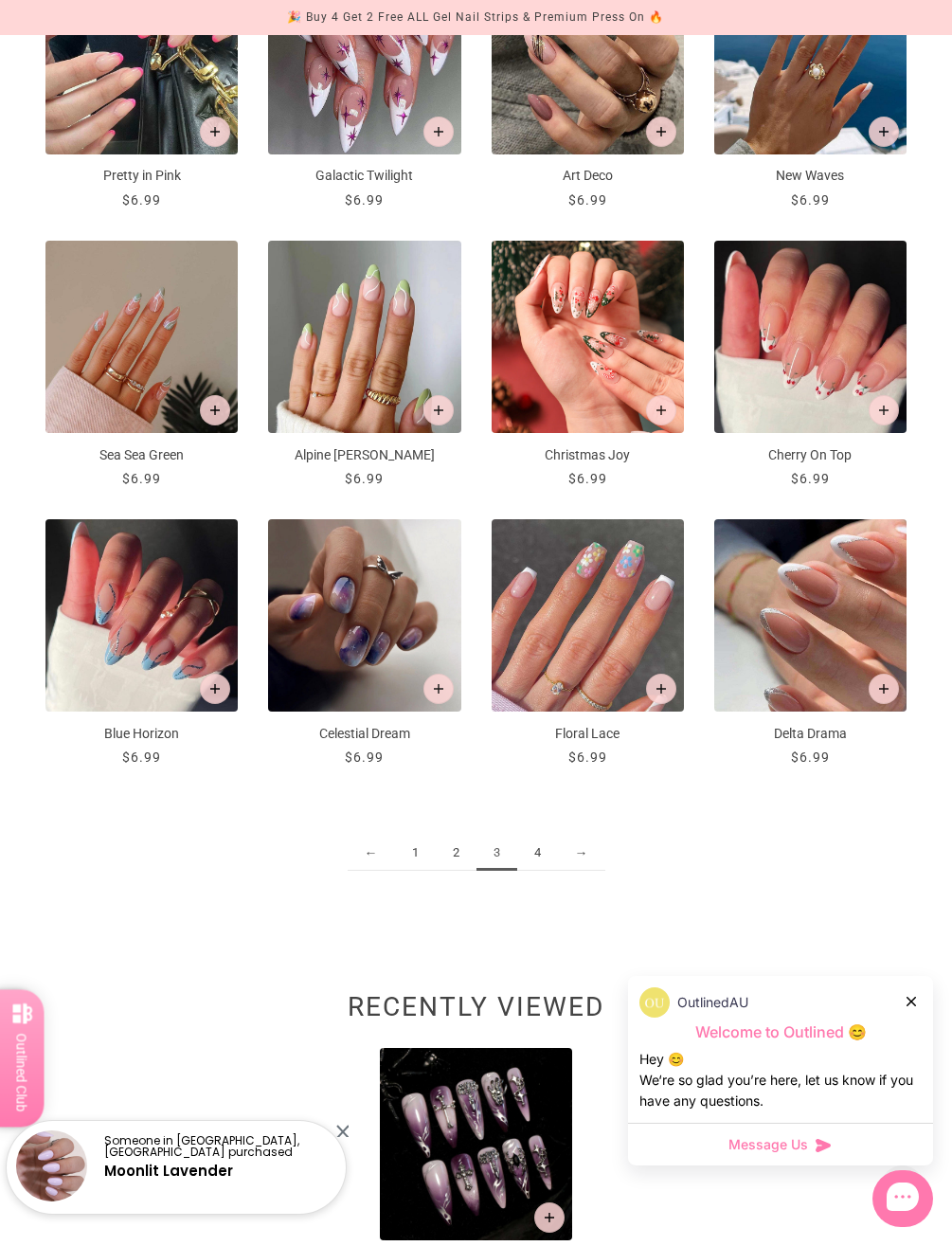
scroll to position [1379, 0]
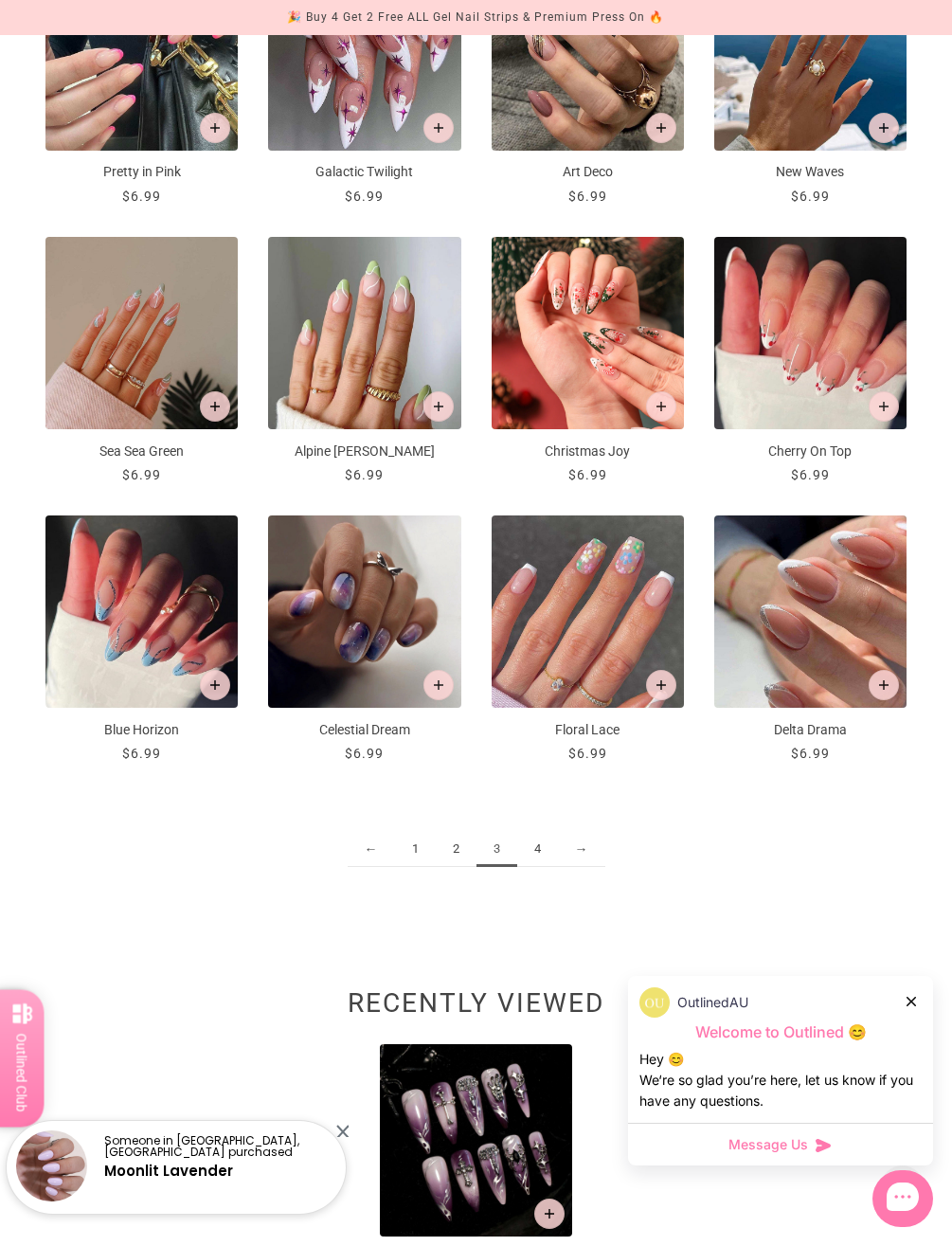
click at [542, 846] on link "4" at bounding box center [537, 850] width 40 height 36
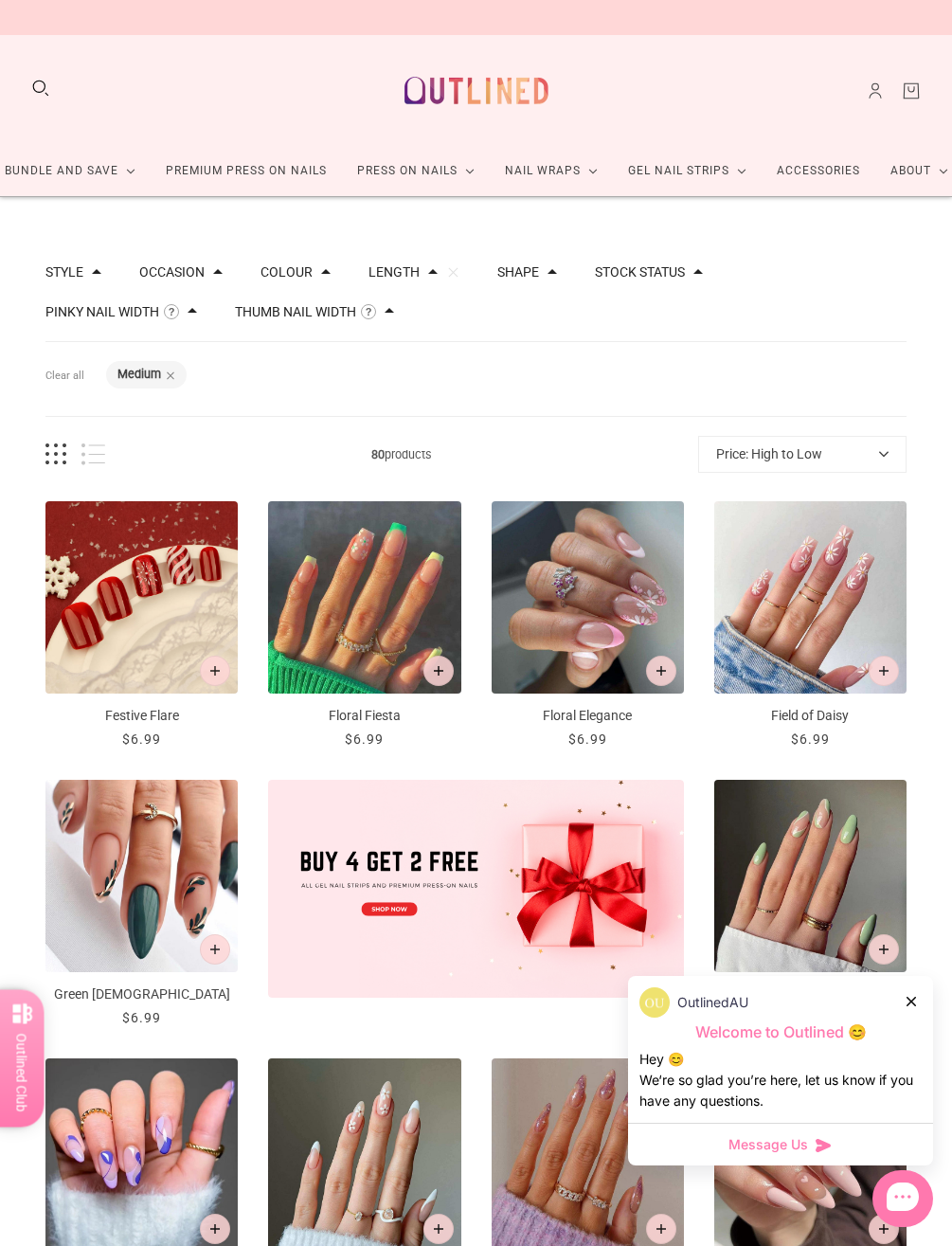
click at [539, 266] on button "Shape" at bounding box center [518, 272] width 41 height 13
click at [437, 274] on span at bounding box center [434, 273] width 10 height 10
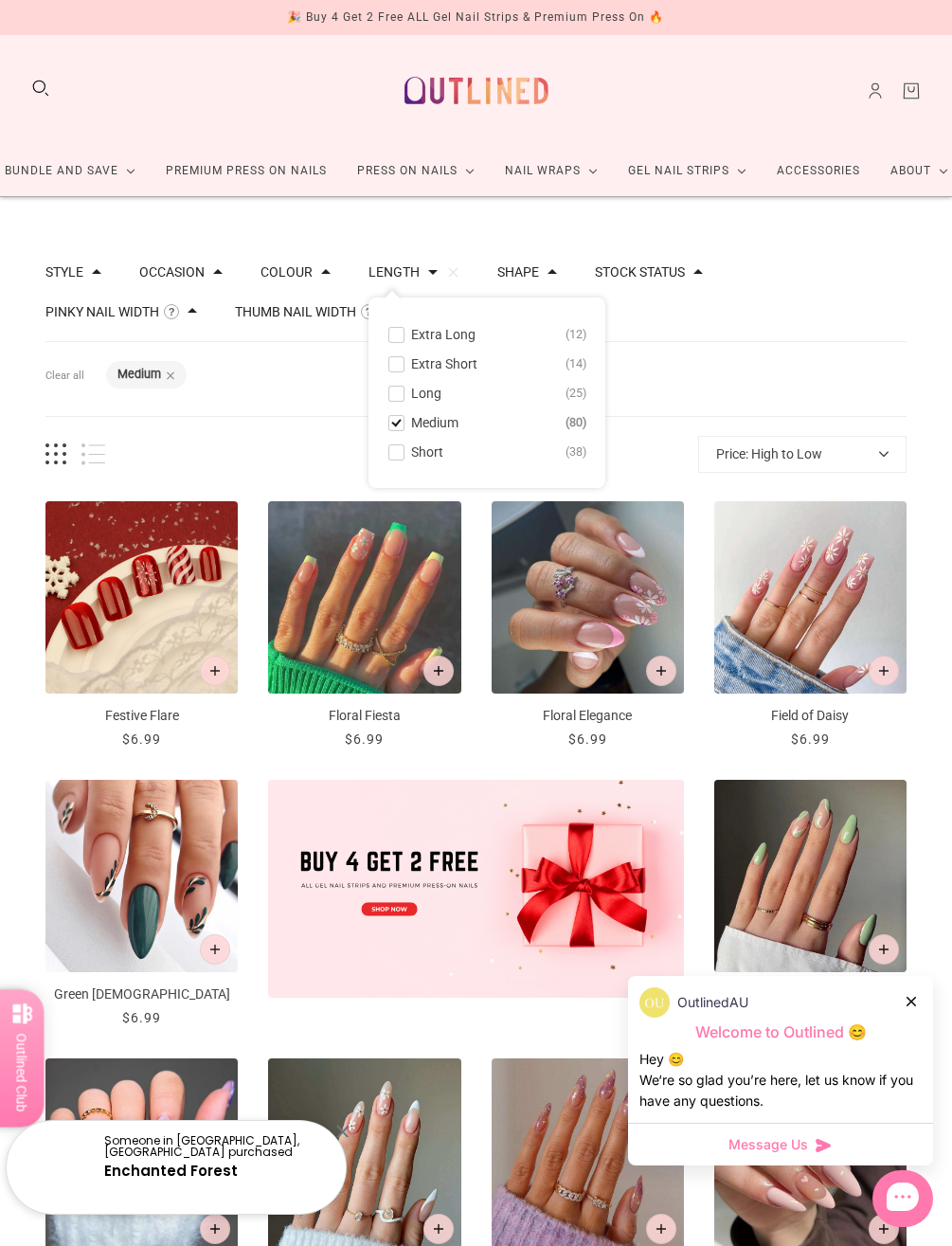
click at [501, 396] on button "Long 25" at bounding box center [487, 393] width 199 height 23
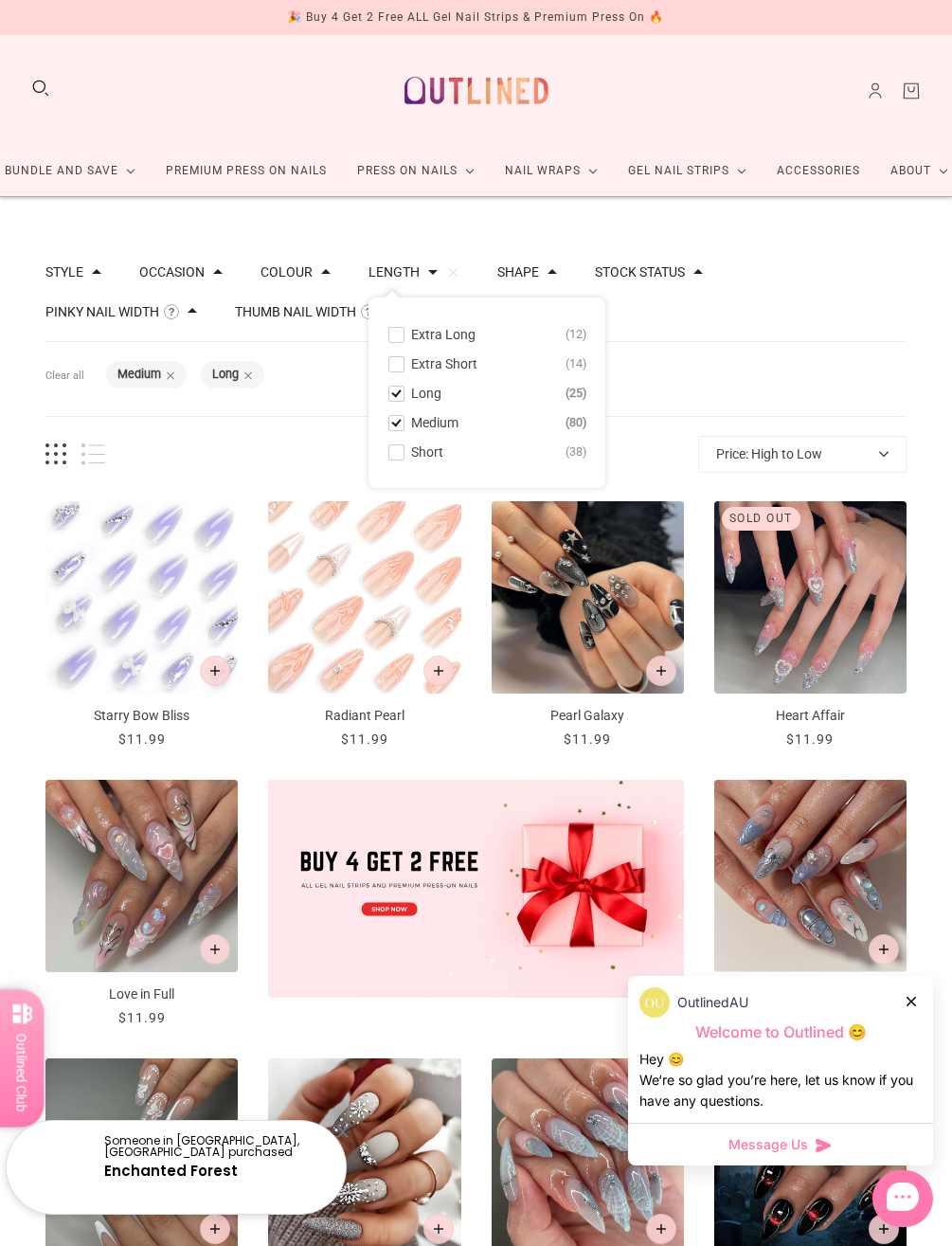
click at [404, 424] on span at bounding box center [396, 423] width 14 height 14
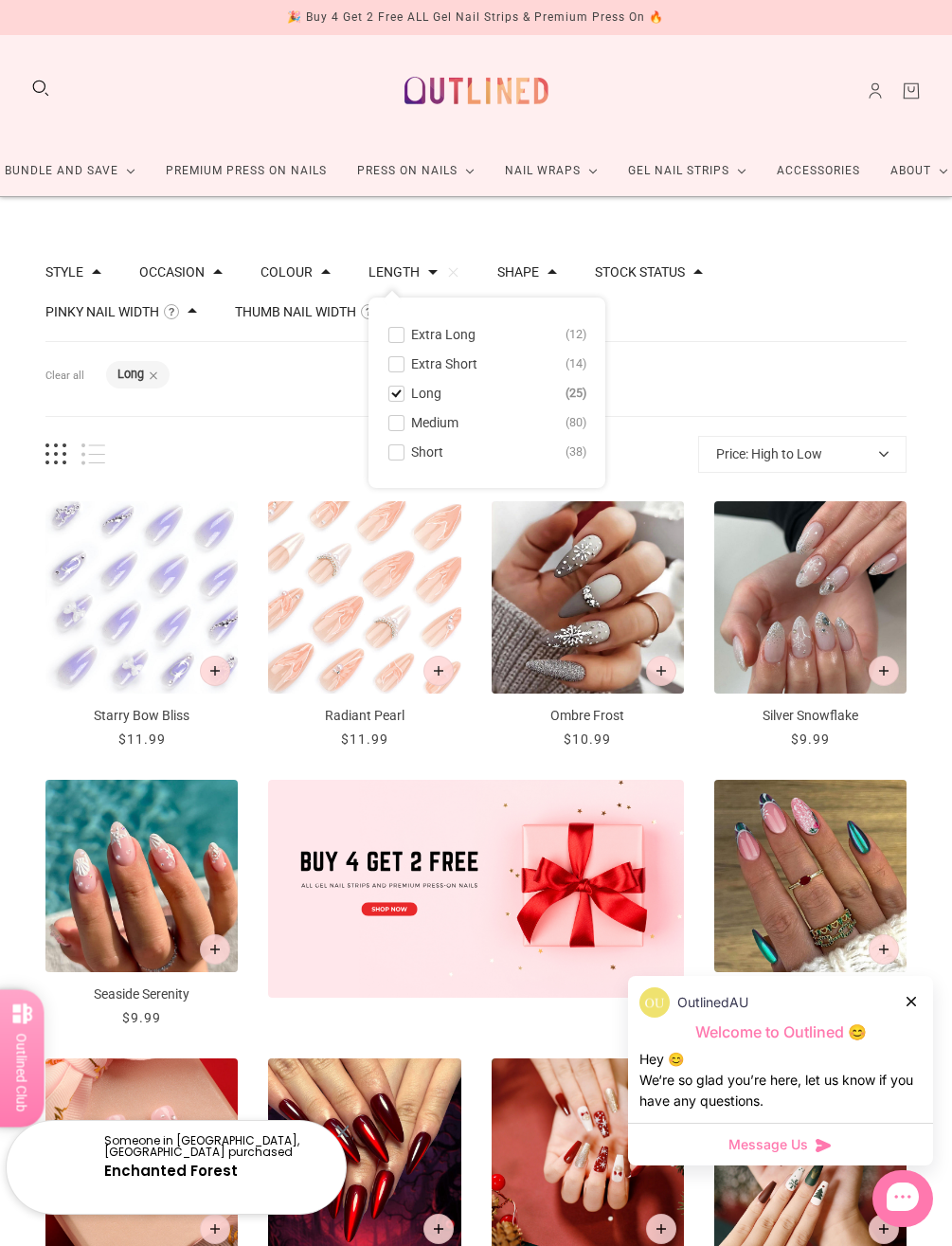
click at [846, 350] on div "Filters Clear all Length: Long" at bounding box center [476, 379] width 861 height 75
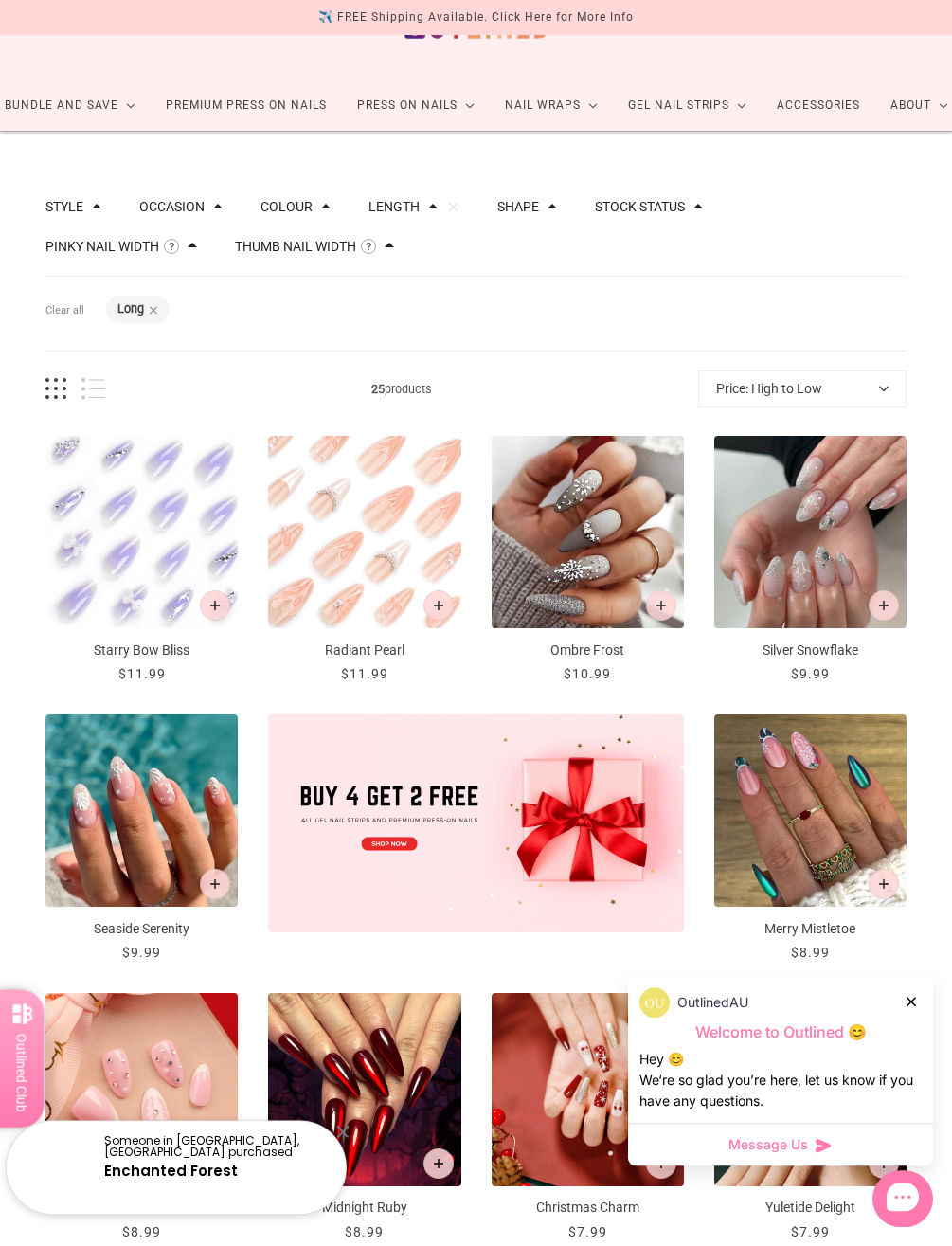
scroll to position [65, 0]
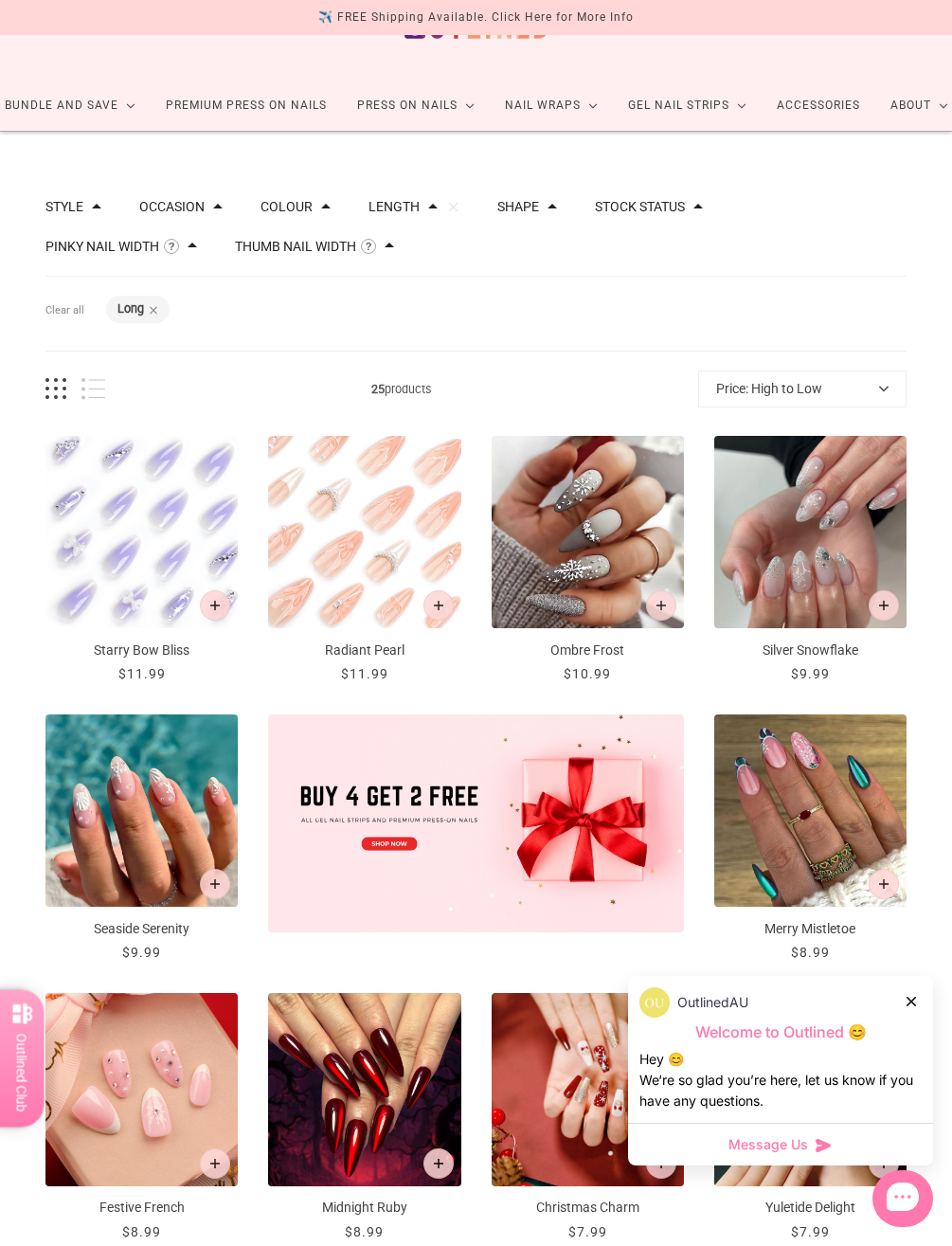
click at [401, 212] on button "Length" at bounding box center [394, 205] width 51 height 13
click at [789, 285] on div "Filters Clear all Length: Long" at bounding box center [476, 314] width 861 height 75
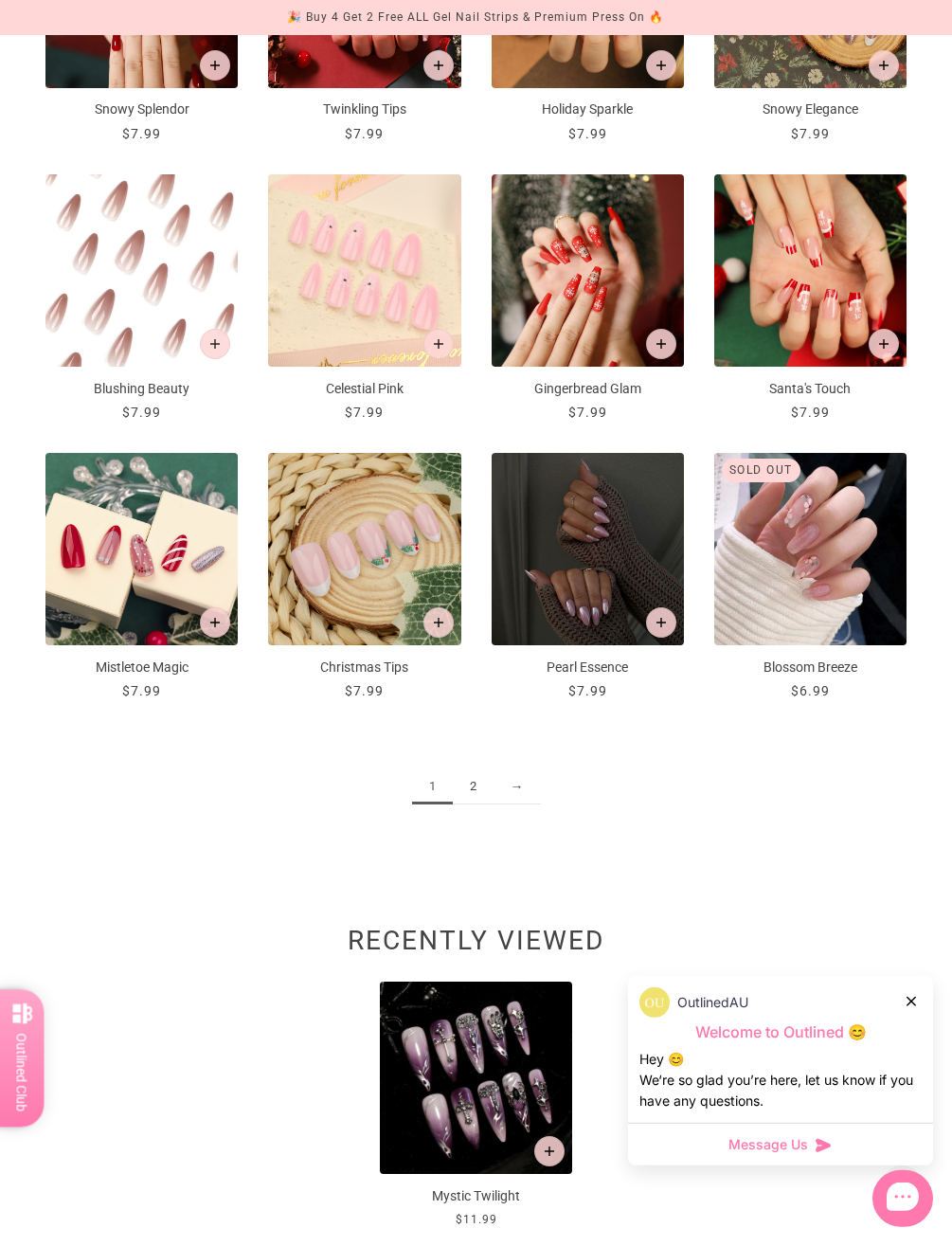
scroll to position [1441, 0]
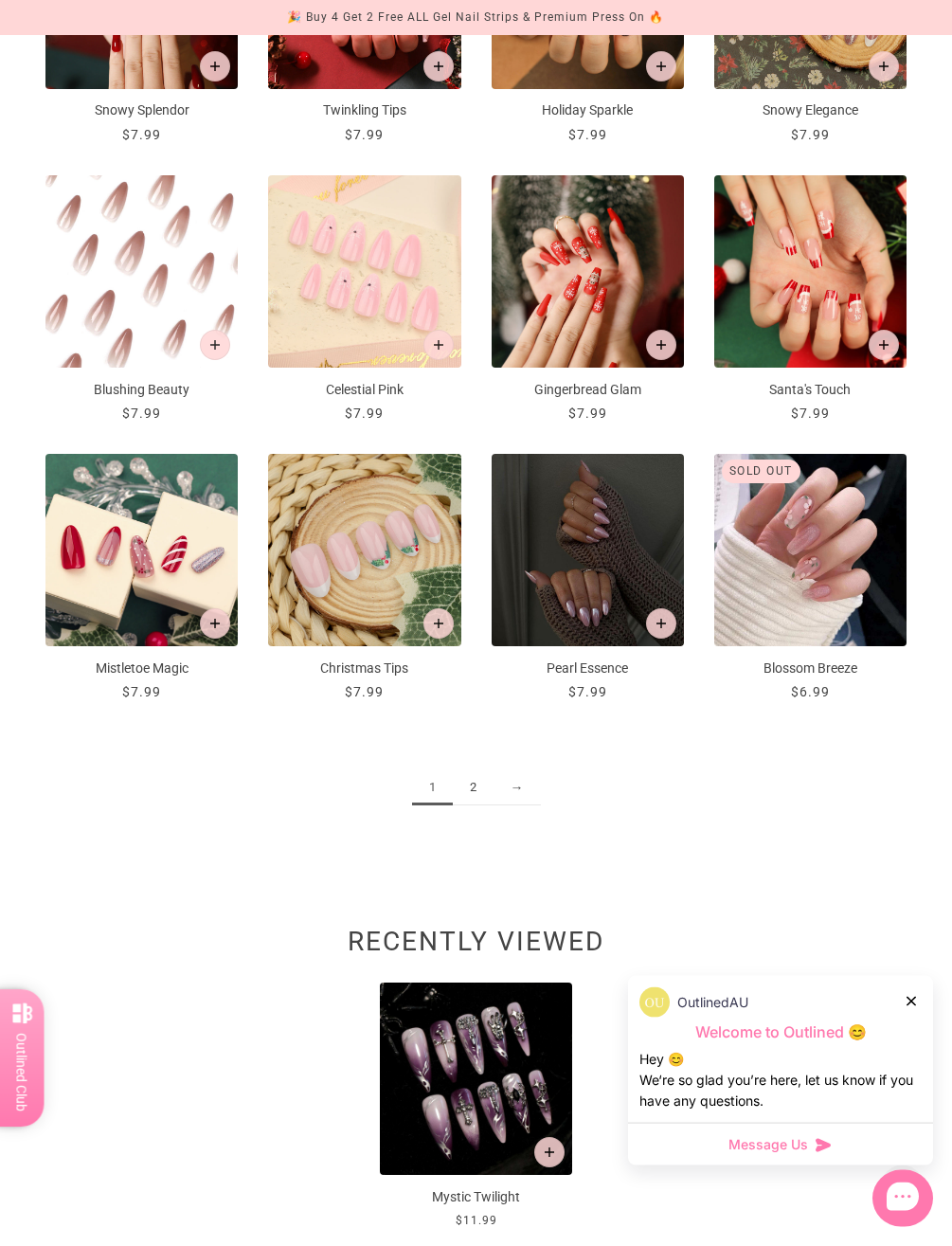
click at [478, 780] on link "2" at bounding box center [473, 788] width 40 height 36
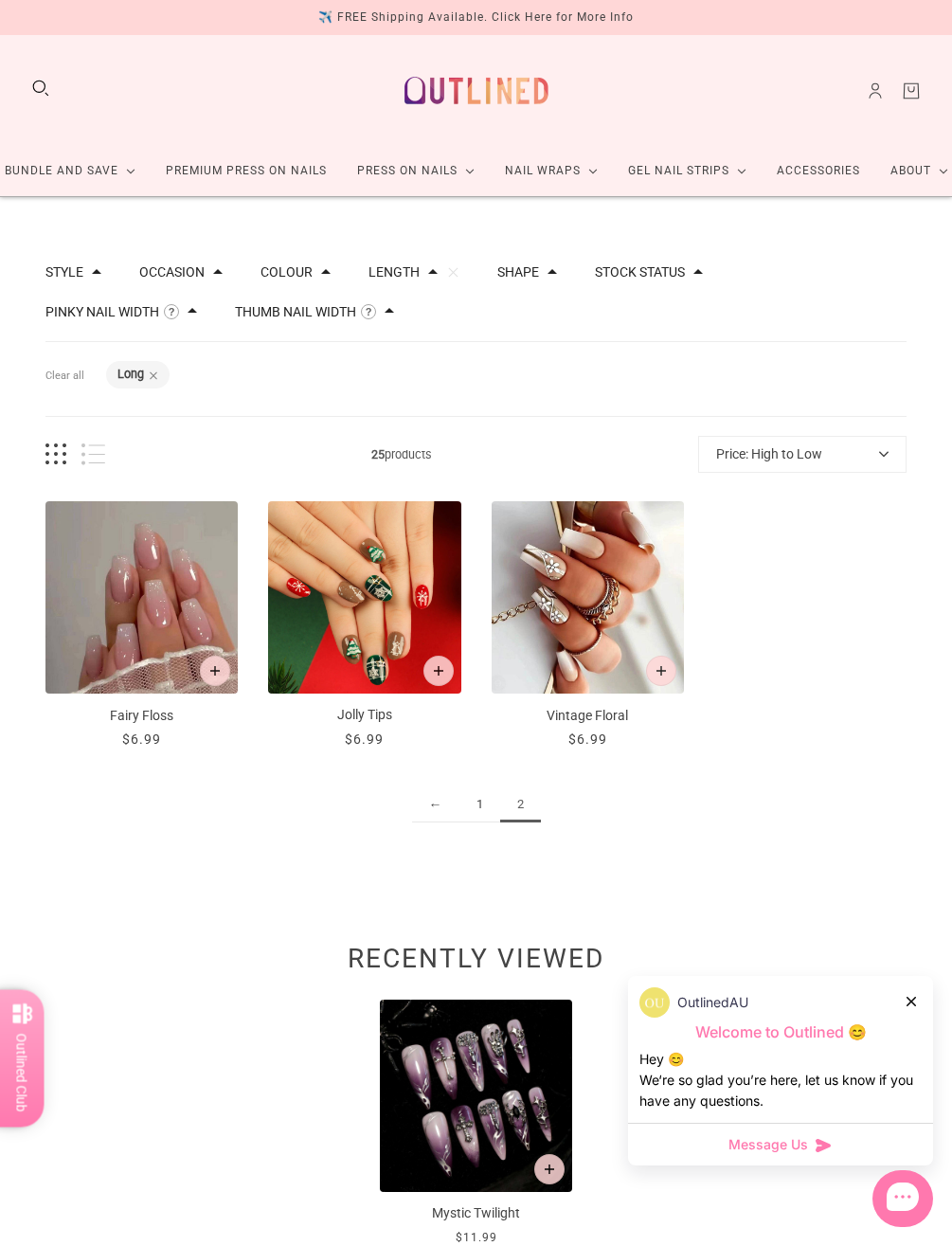
click at [539, 1054] on img at bounding box center [476, 1095] width 193 height 193
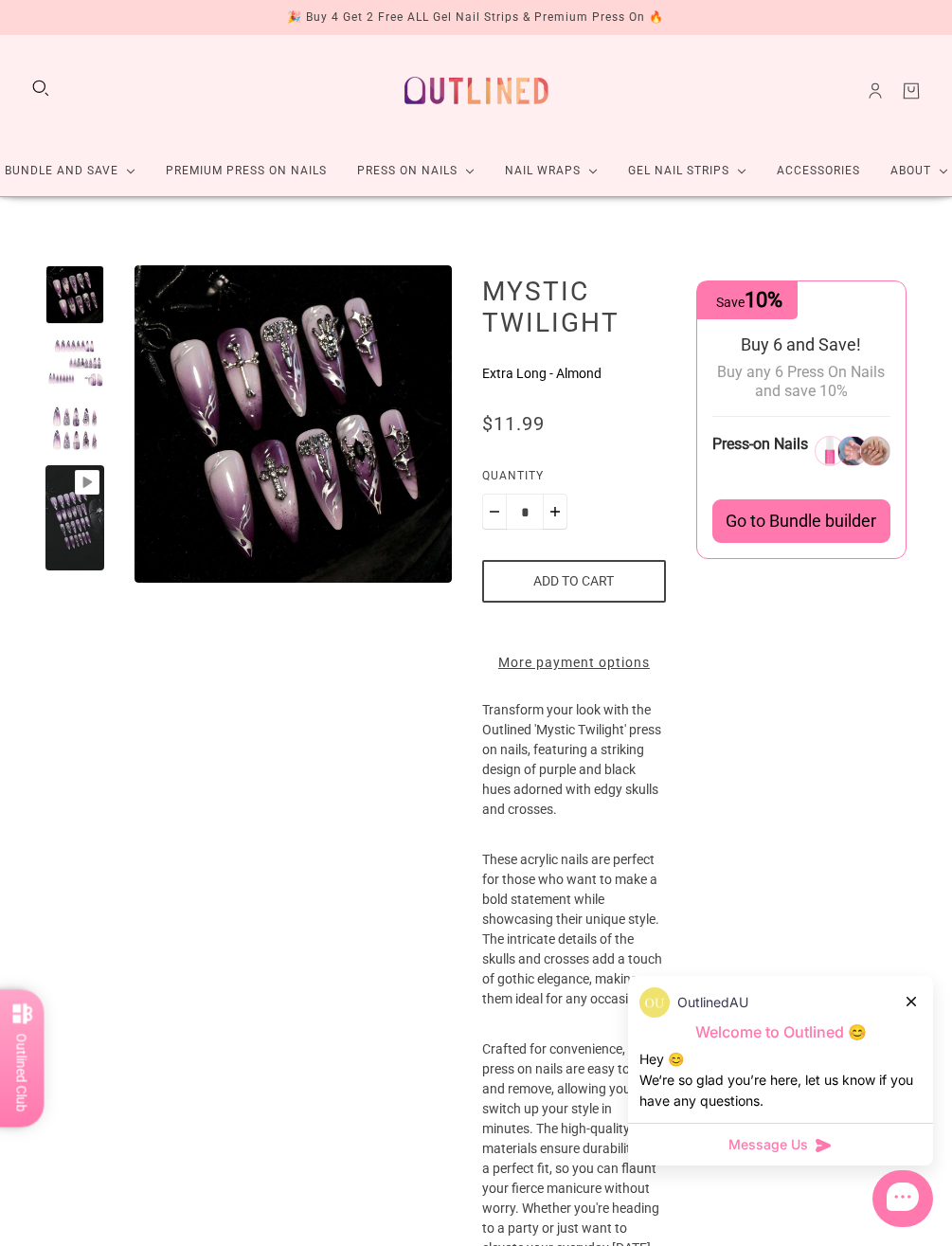
click at [220, 146] on link "Premium Press On Nails" at bounding box center [247, 171] width 192 height 50
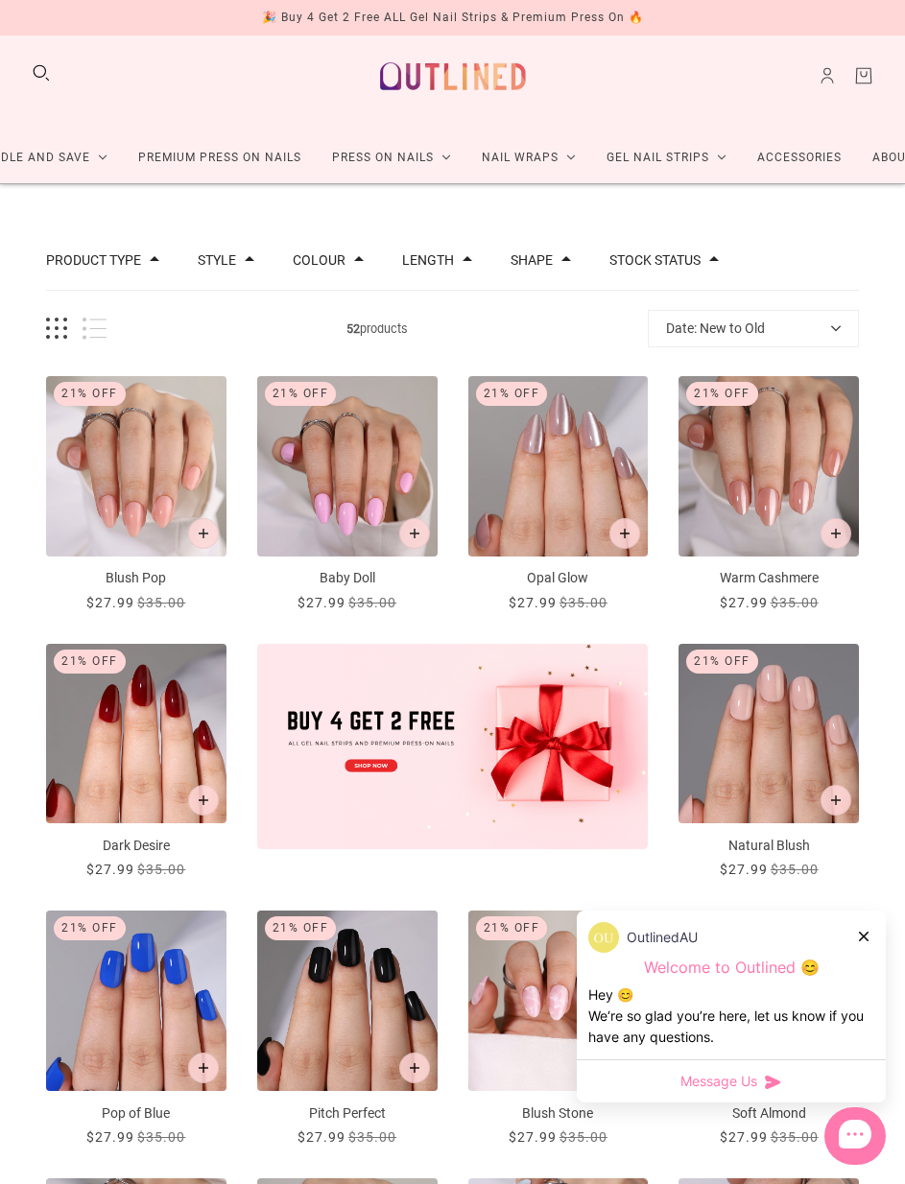
click at [787, 336] on button "Date: New to Old" at bounding box center [753, 328] width 211 height 37
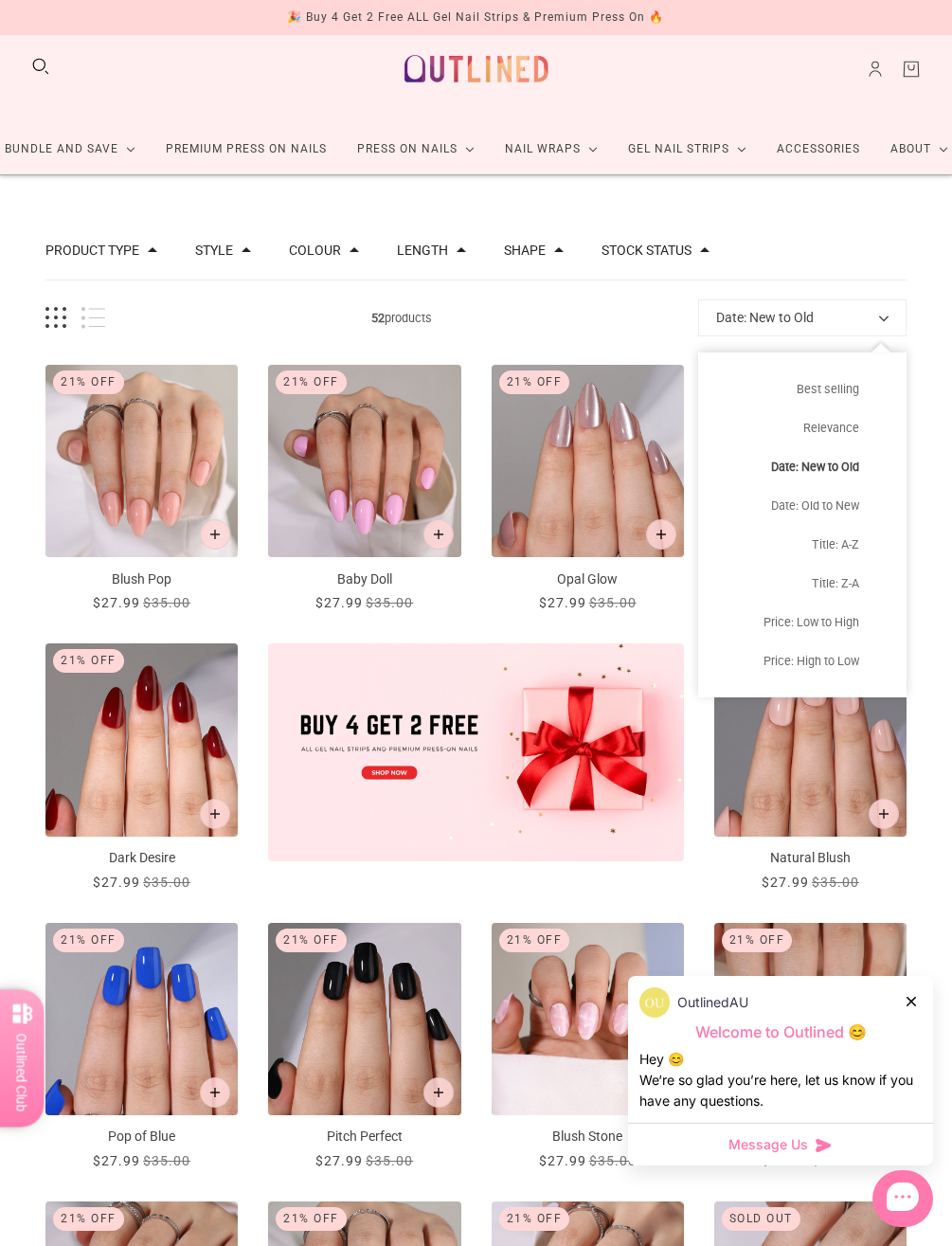
click at [837, 615] on button "Price: Low to High" at bounding box center [802, 621] width 208 height 39
